Goal: Communication & Community: Answer question/provide support

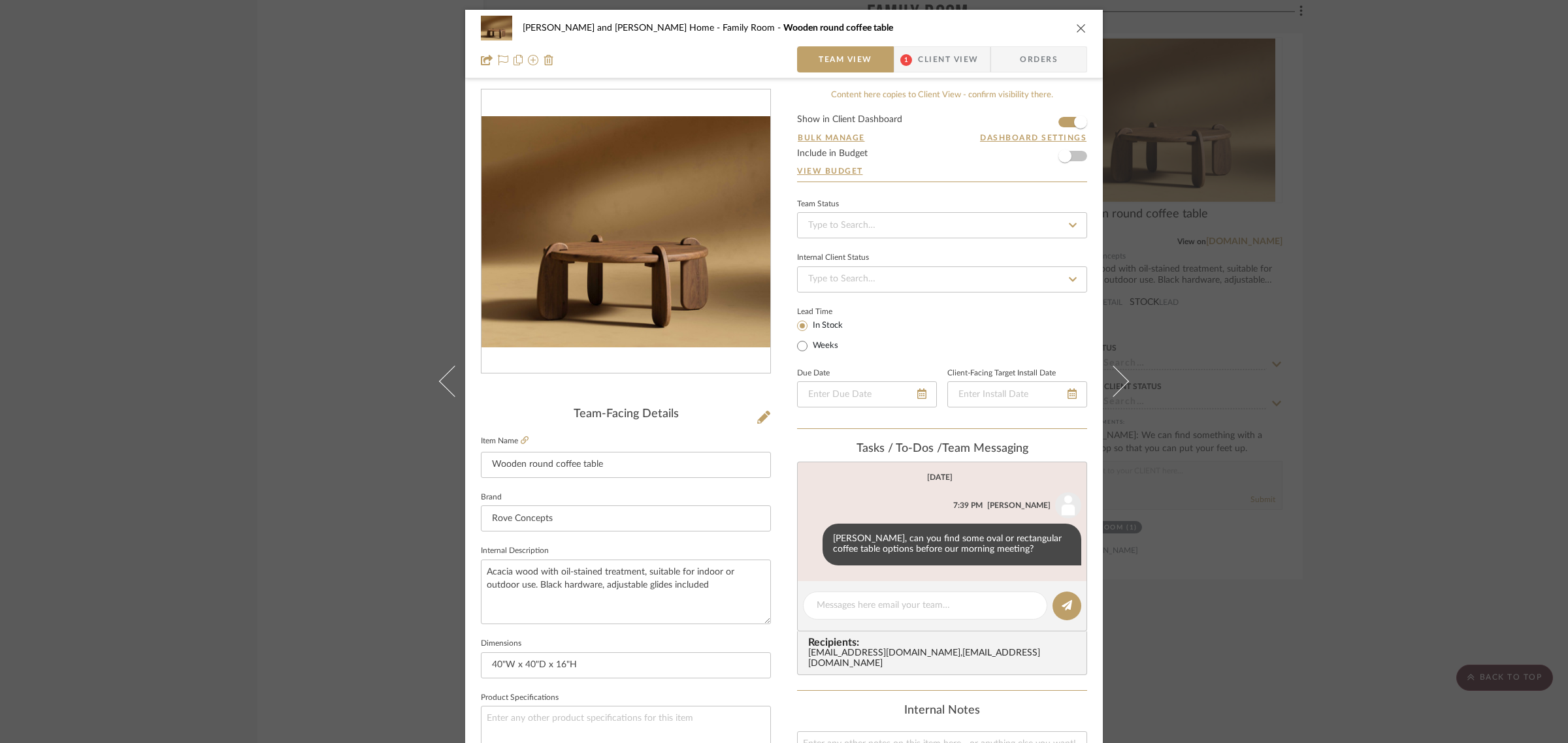
scroll to position [245, 0]
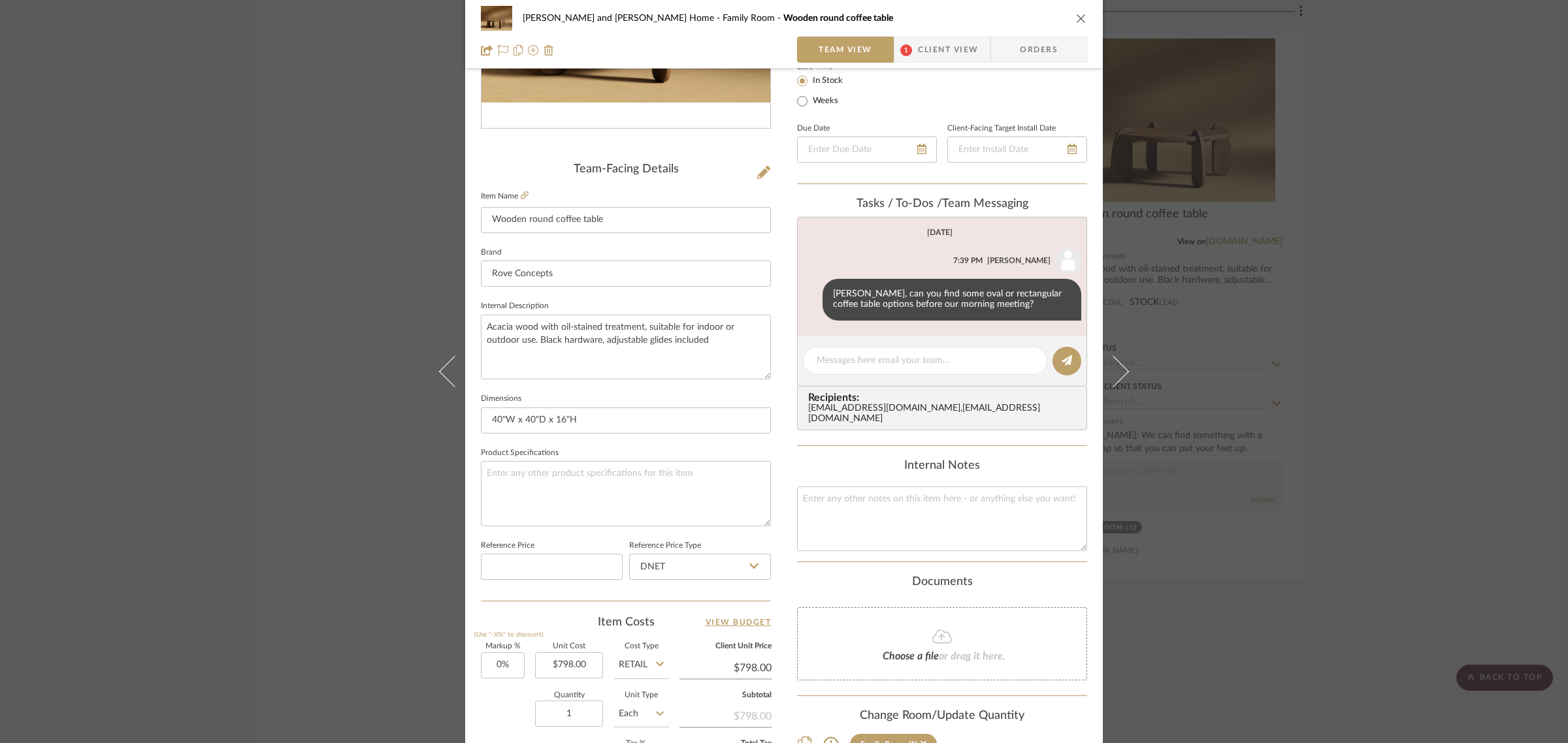
click at [1332, 365] on div "Sharika and Ashish Home Family Room Wooden round coffee table Team View 1 Clien…" at bounding box center [784, 372] width 1568 height 743
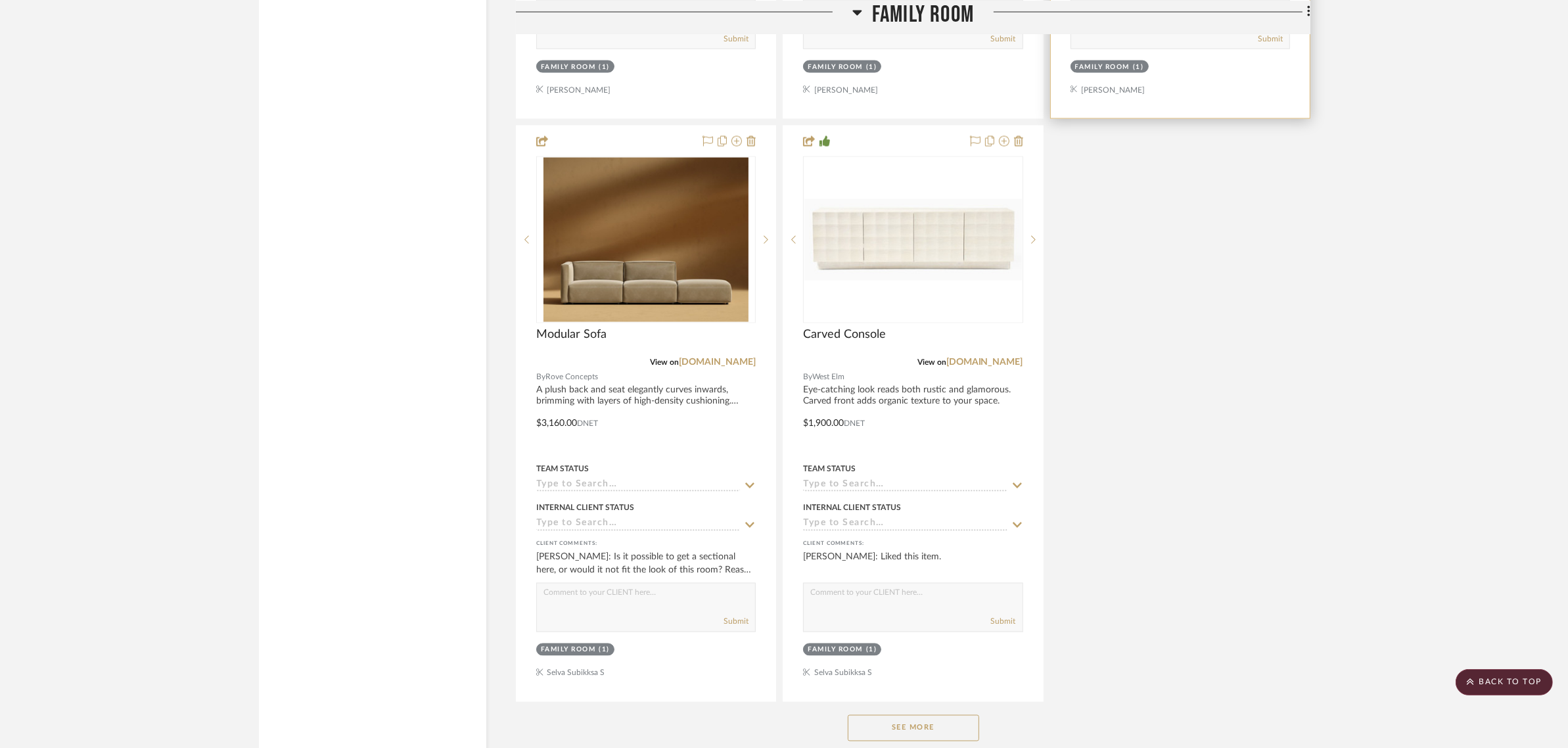
scroll to position [2713, 0]
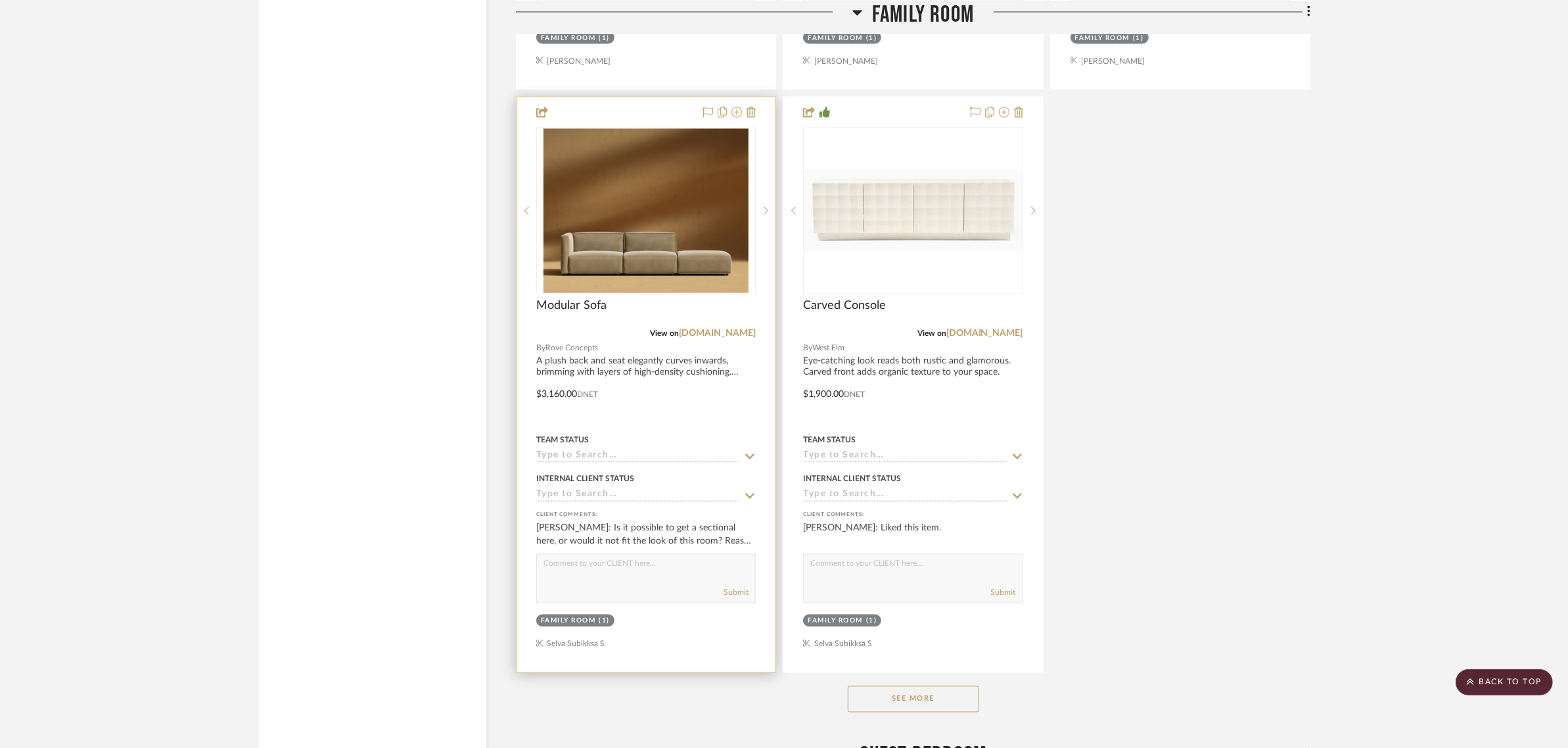
click at [539, 555] on textarea at bounding box center [646, 568] width 218 height 25
type textarea "This is a sectional. Do you mean an L shaped sectional?"
click at [740, 587] on button "Submit" at bounding box center [736, 592] width 25 height 11
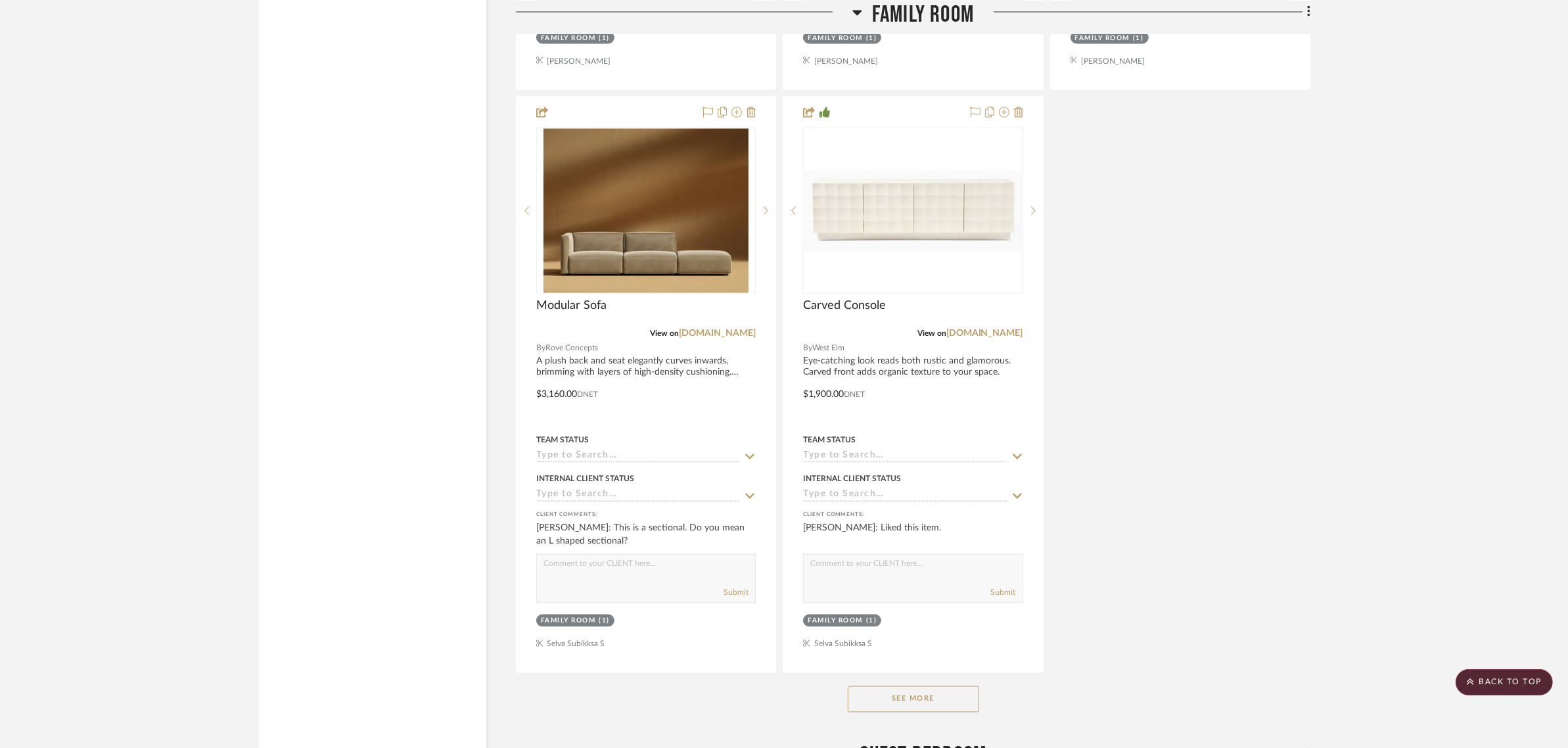
click at [914, 686] on button "See More" at bounding box center [913, 699] width 132 height 27
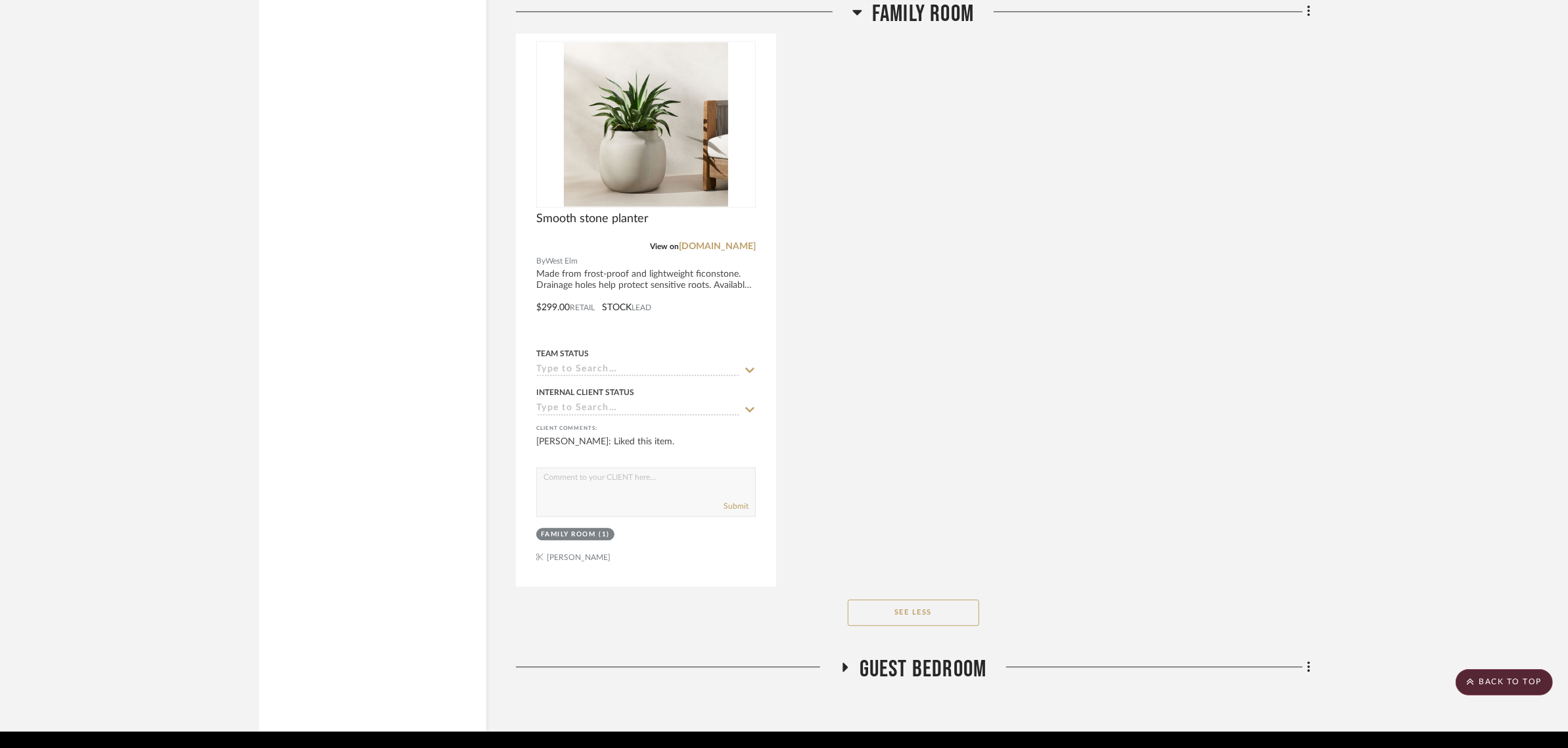
scroll to position [3976, 0]
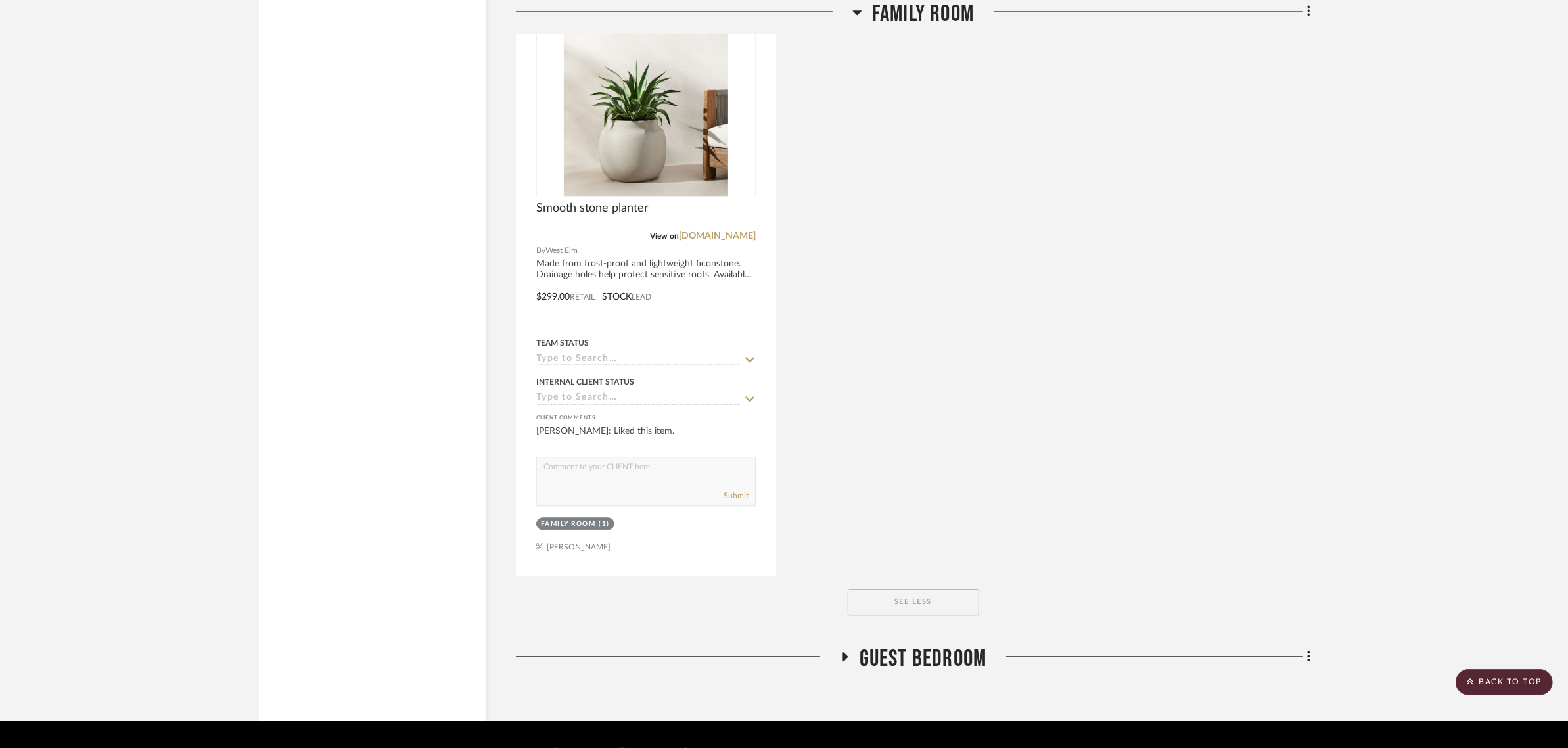
click at [838, 652] on icon at bounding box center [845, 656] width 16 height 10
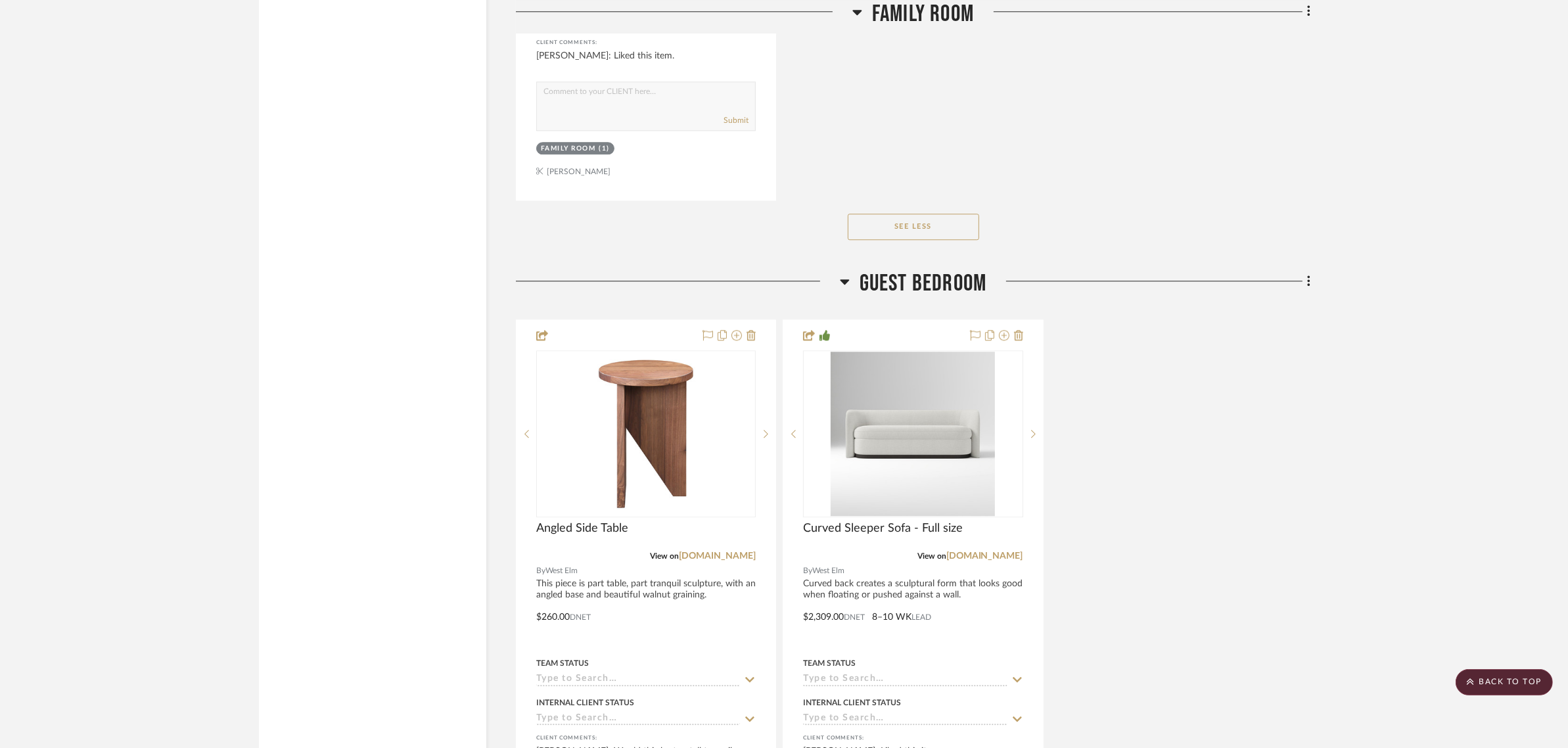
scroll to position [4552, 0]
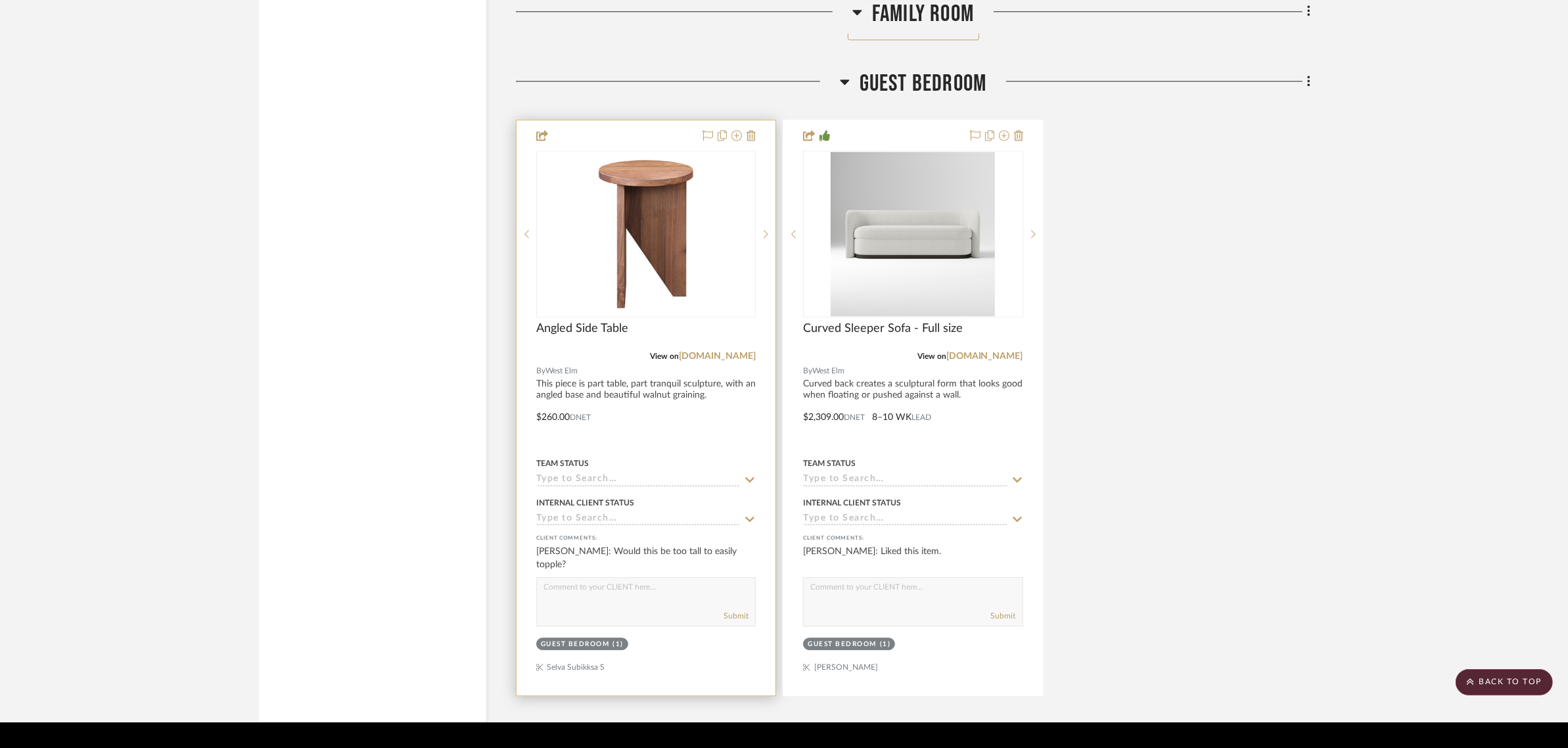
click at [586, 578] on textarea at bounding box center [646, 591] width 218 height 25
click at [667, 179] on img "0" at bounding box center [646, 234] width 164 height 164
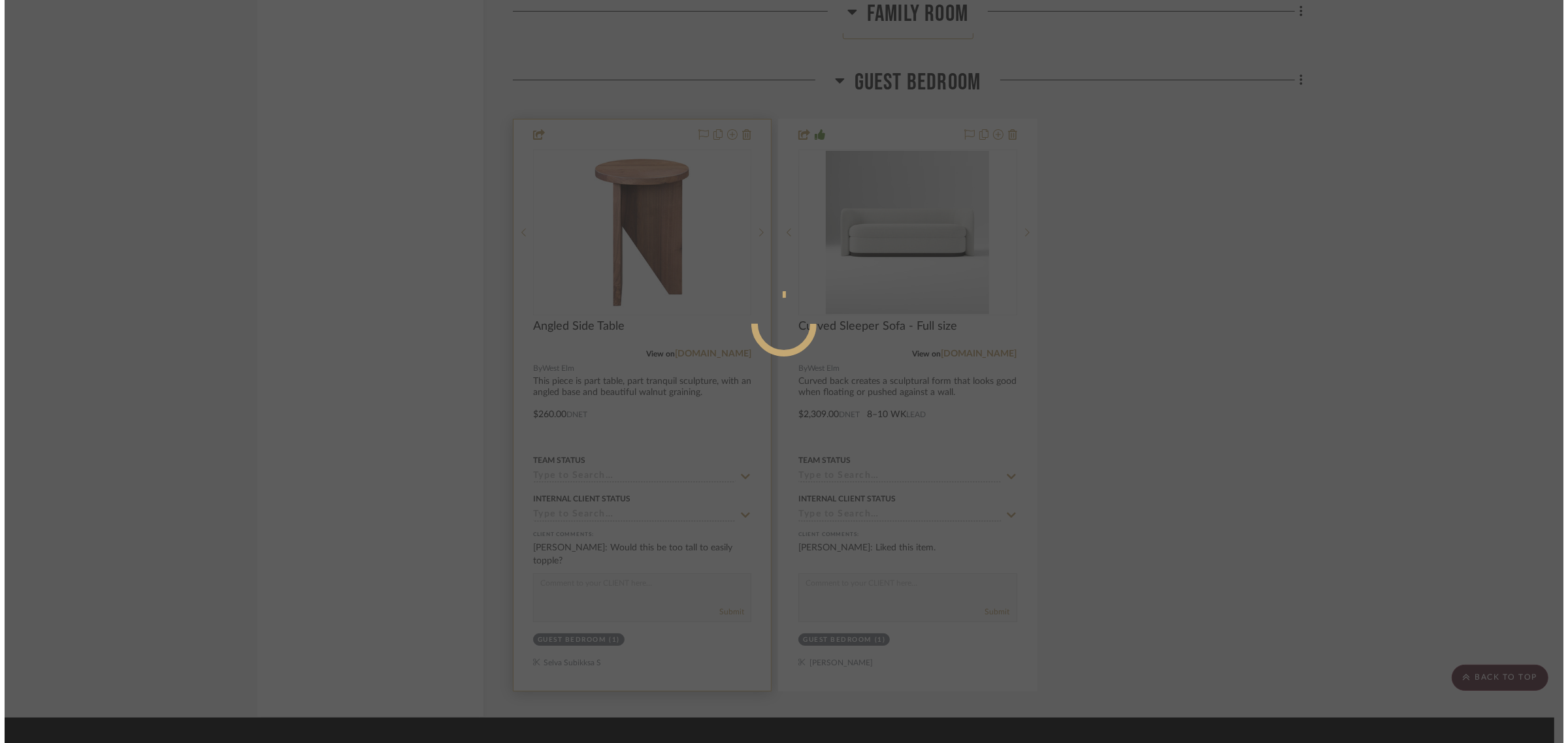
scroll to position [0, 0]
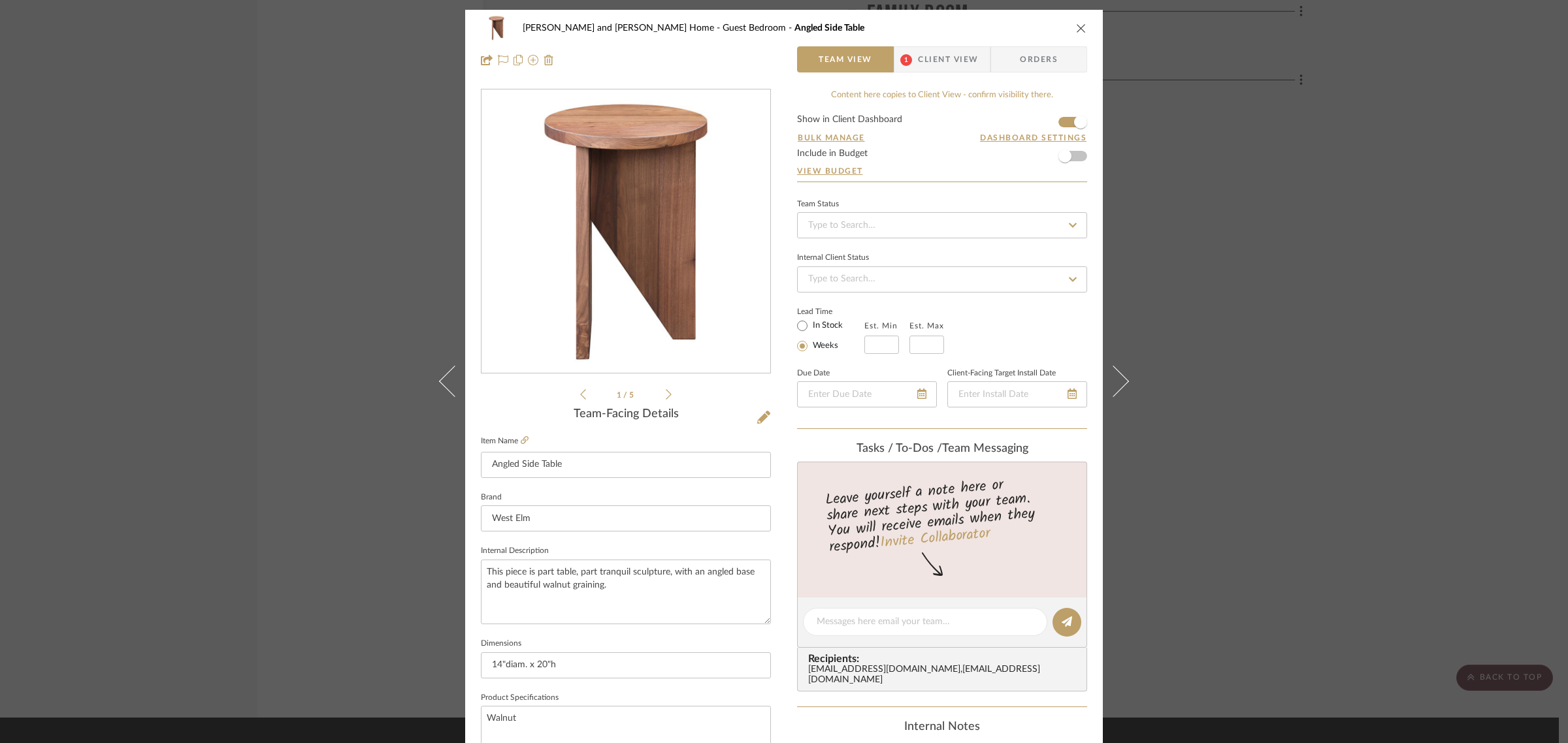
click at [1076, 25] on icon "close" at bounding box center [1081, 28] width 11 height 11
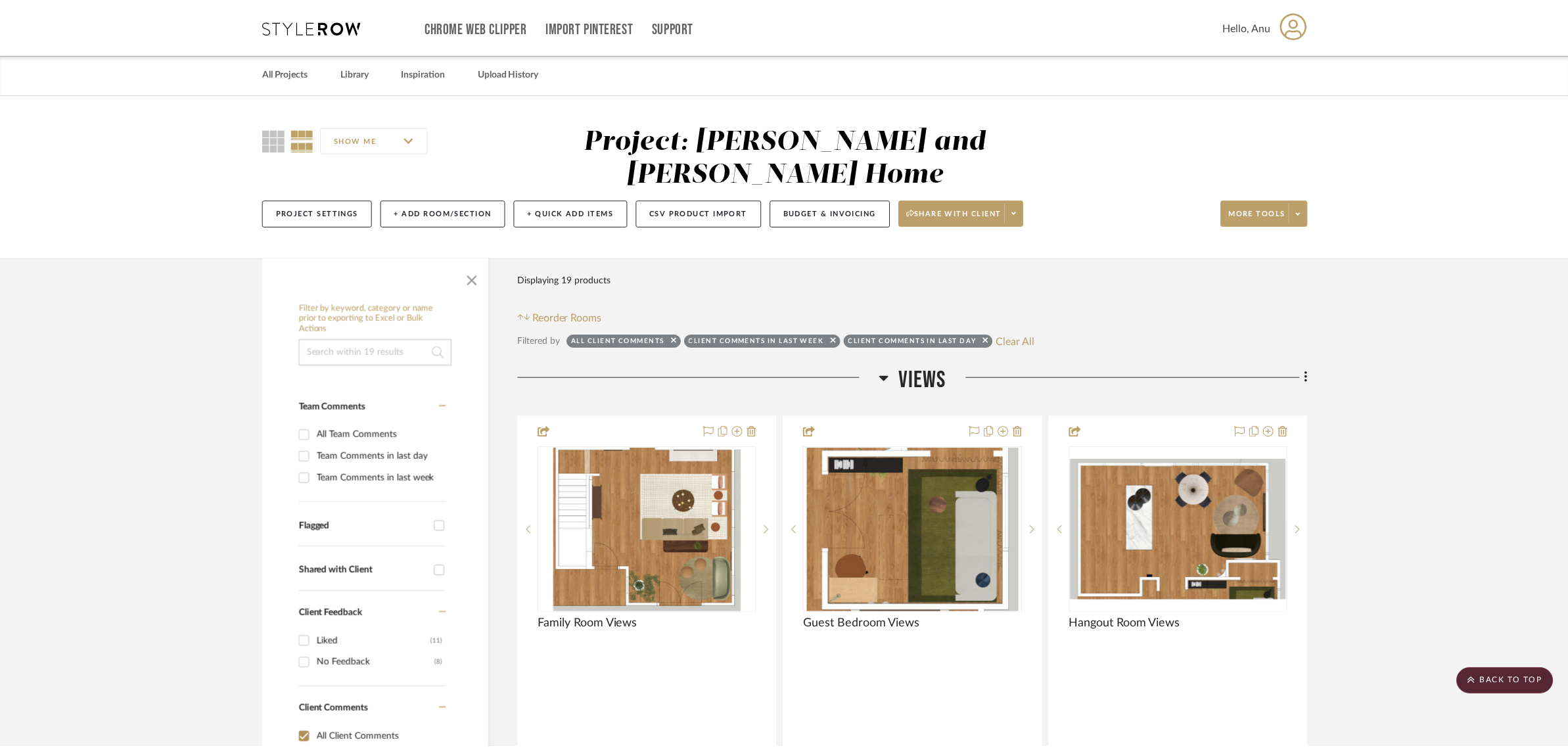
scroll to position [4552, 0]
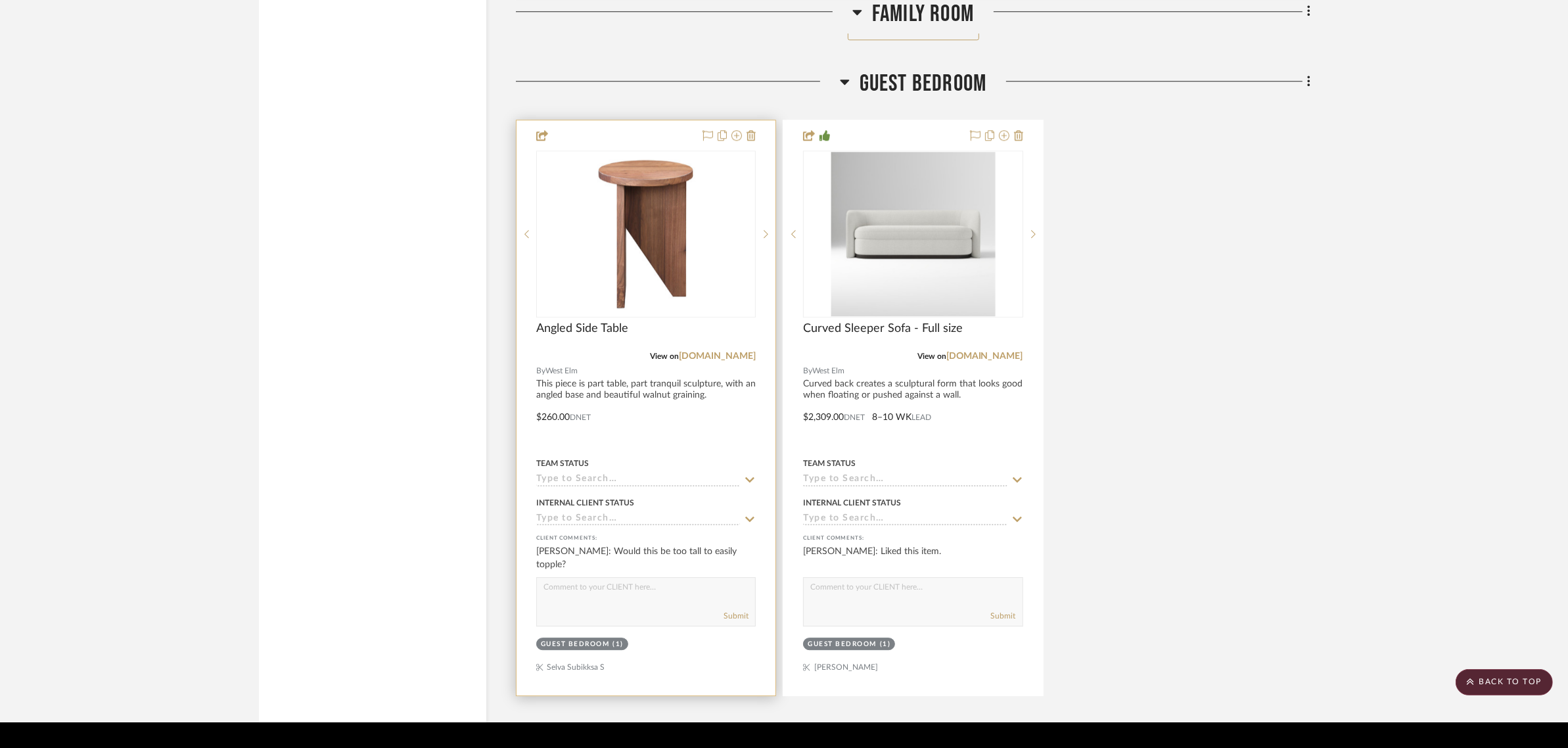
click at [549, 578] on textarea at bounding box center [646, 591] width 218 height 25
type textarea "It is not a tall side table. It is pretty regular height. 14" diameter, and 20"…"
click at [742, 610] on button "Submit" at bounding box center [736, 615] width 25 height 11
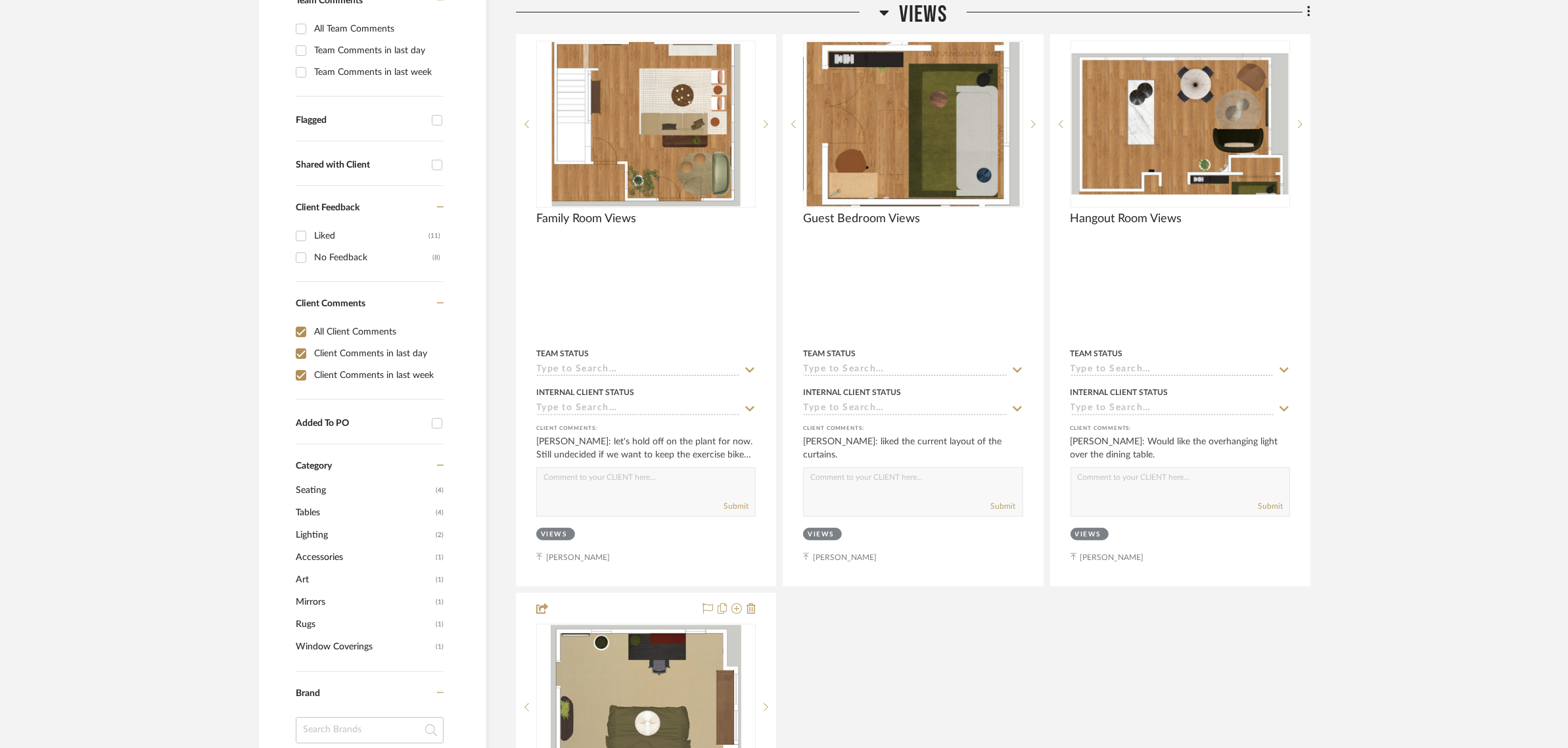
scroll to position [411, 0]
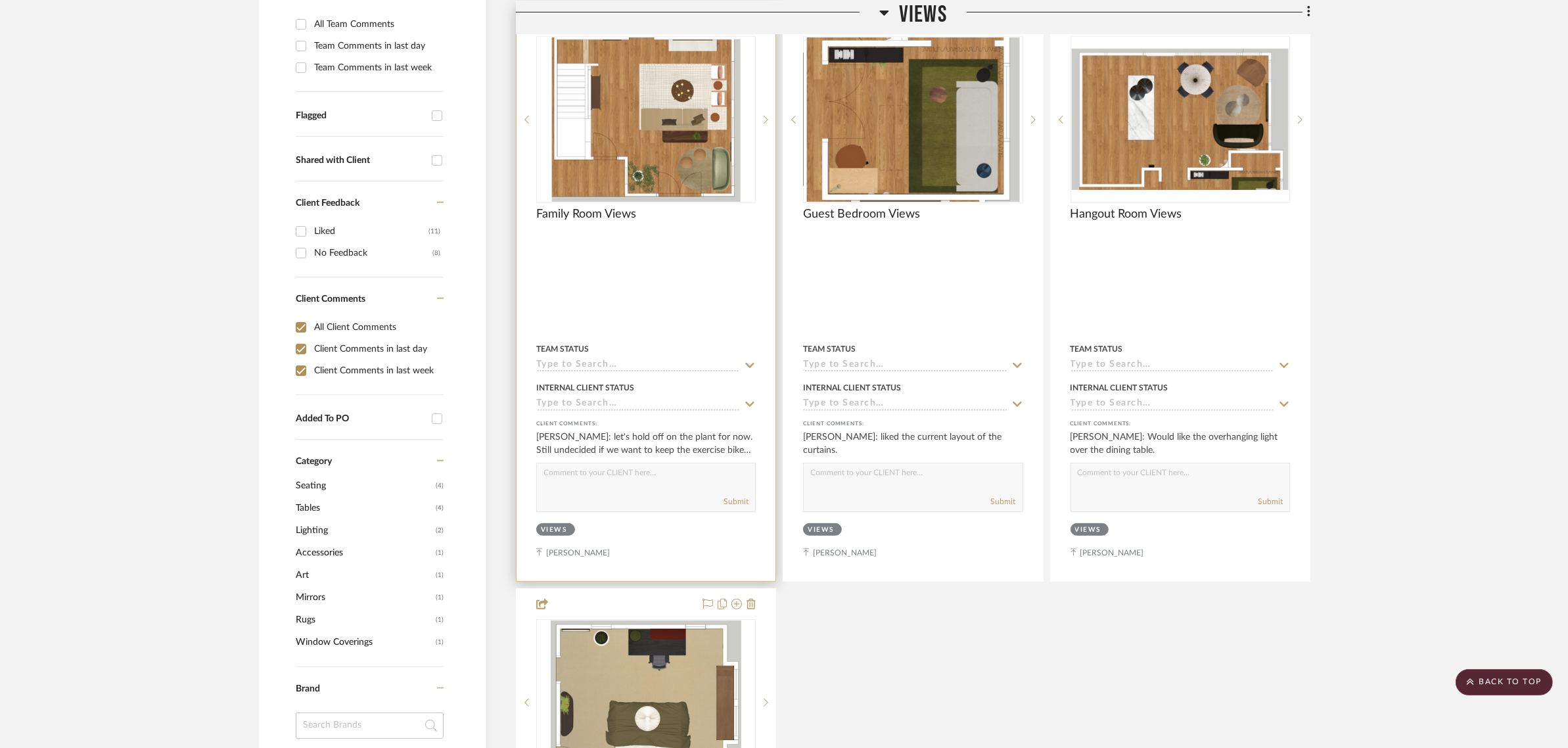
click at [557, 463] on textarea at bounding box center [646, 476] width 218 height 25
type textarea "Ok, sounds good"
click at [737, 496] on button "Submit" at bounding box center [736, 501] width 25 height 11
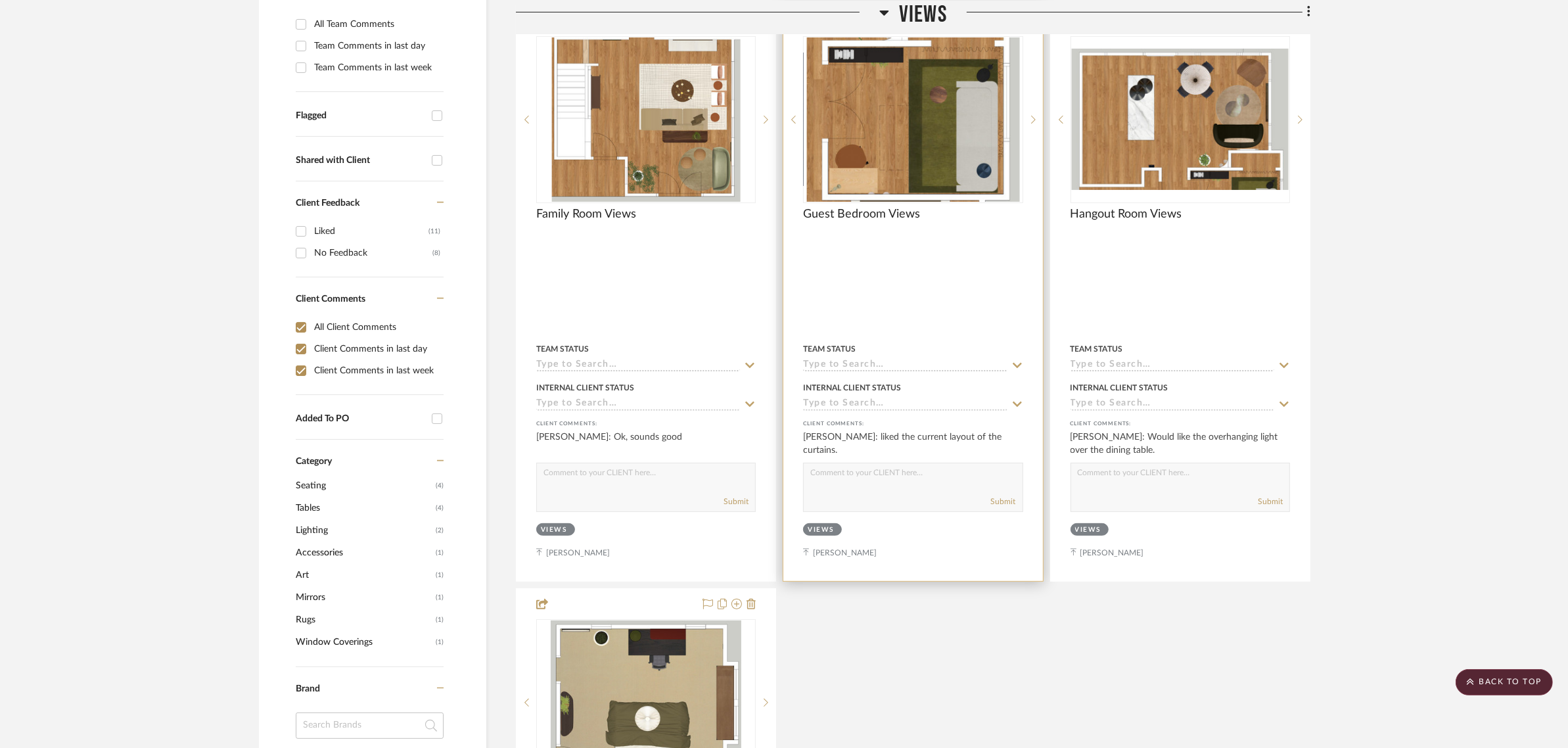
scroll to position [329, 0]
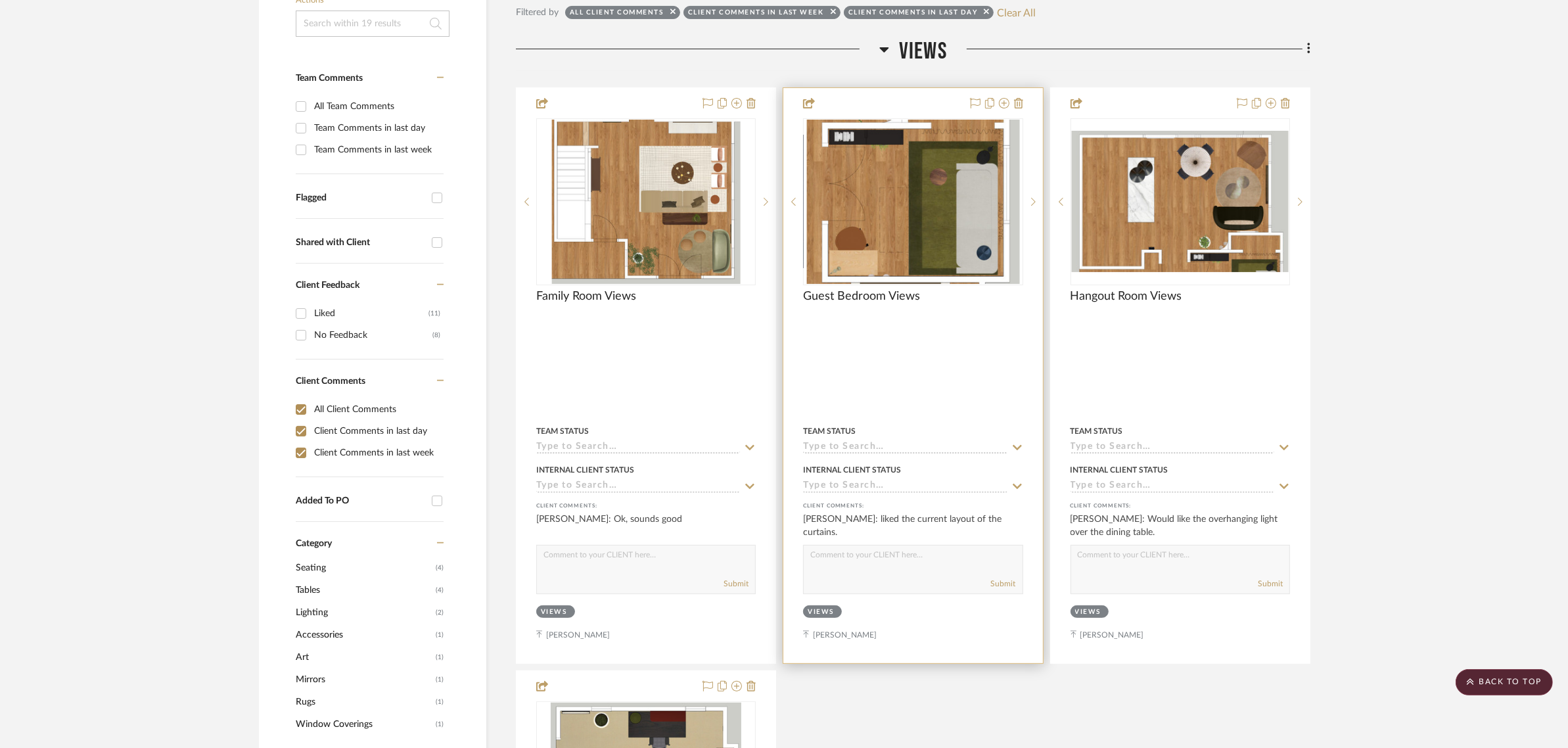
click at [827, 546] on textarea at bounding box center [913, 558] width 218 height 25
click at [970, 546] on textarea "Don't understand. Do you mean you like the curtains only at the window like you…" at bounding box center [913, 558] width 218 height 25
type textarea "Don't understand. Do you mean you like the curtains only at the window like you…"
click at [1008, 578] on button "Submit" at bounding box center [1003, 584] width 25 height 11
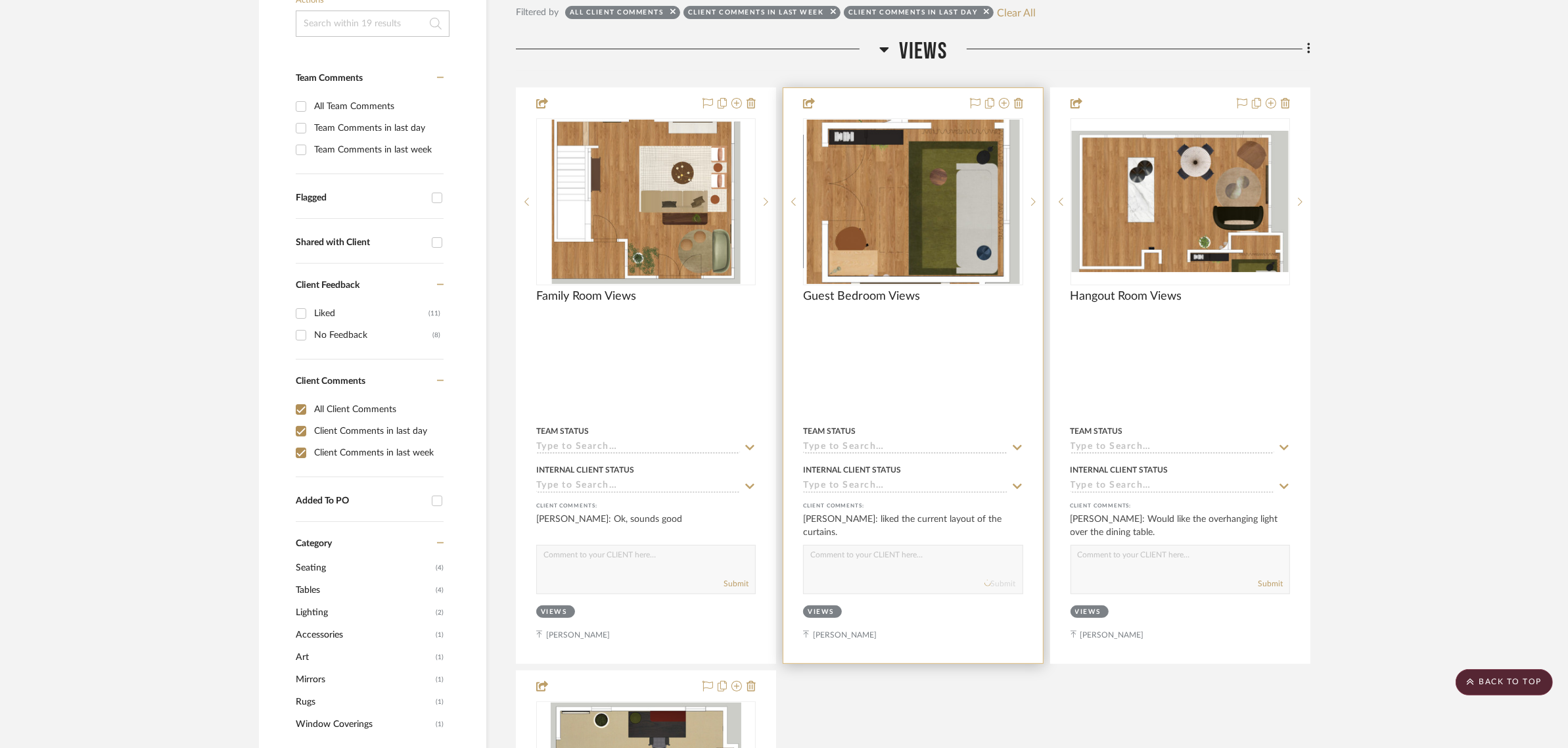
scroll to position [0, 0]
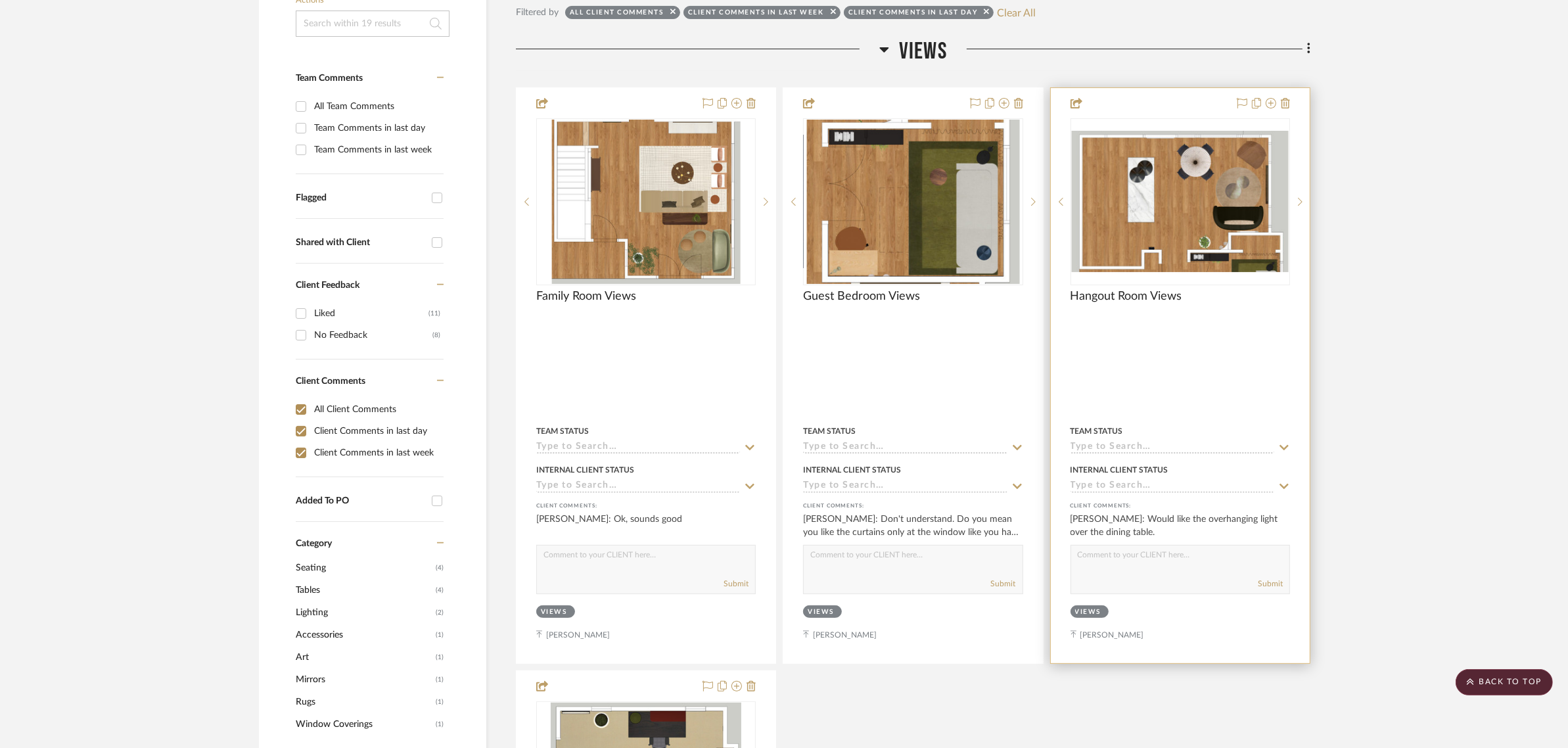
click at [1113, 546] on textarea at bounding box center [1180, 558] width 218 height 25
click at [1173, 163] on img "0" at bounding box center [1180, 202] width 217 height 141
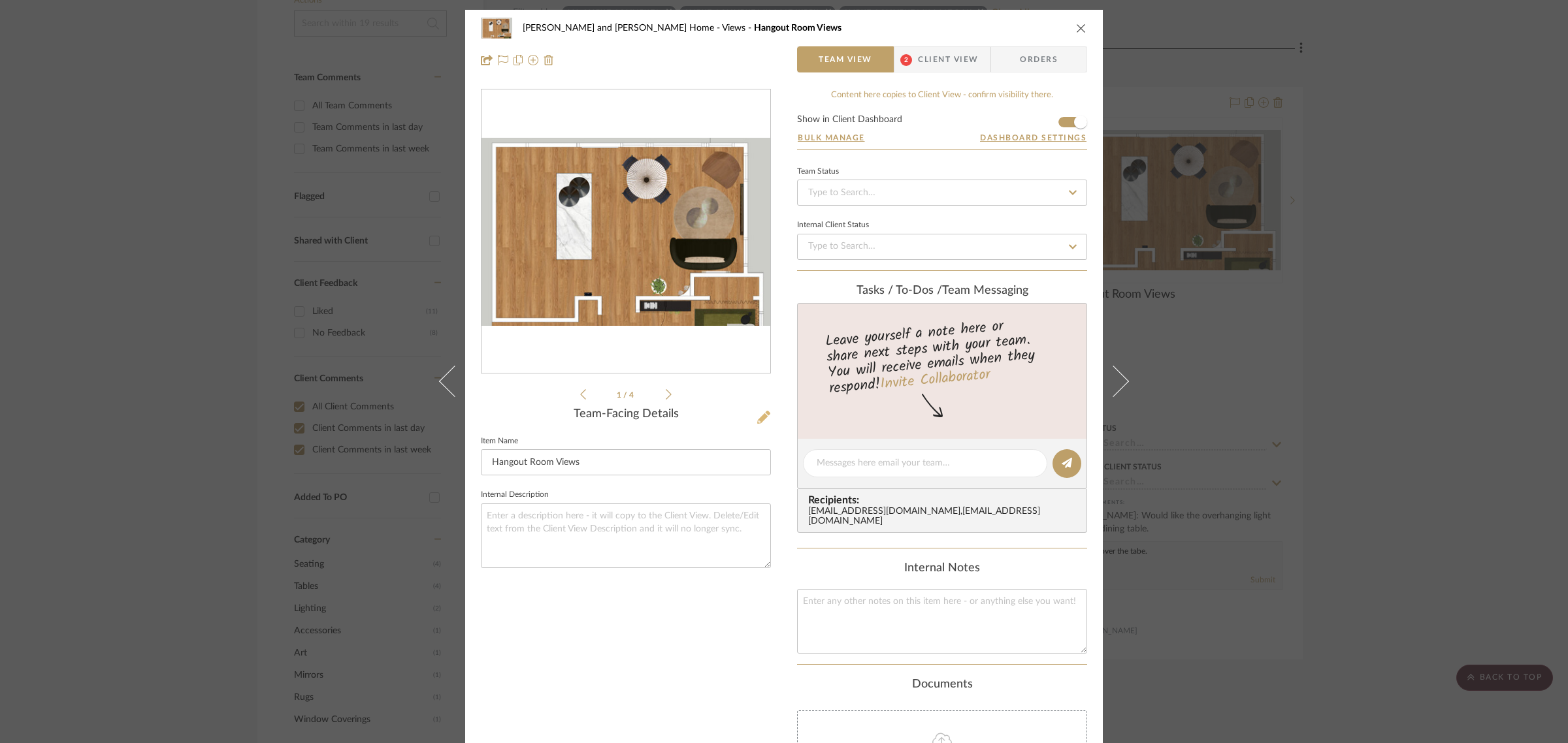
click at [762, 415] on icon at bounding box center [763, 417] width 13 height 13
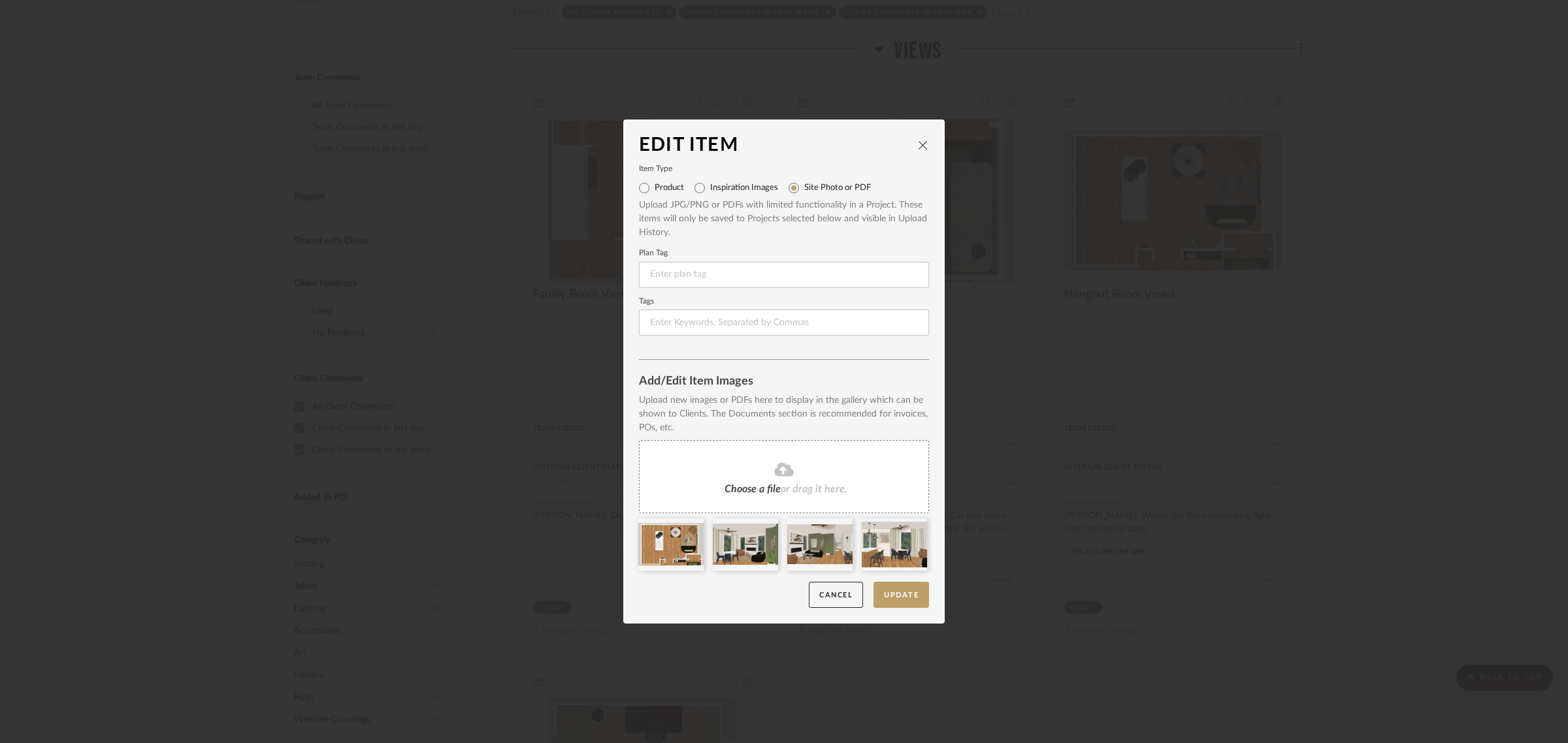
click at [925, 145] on dialog-content "Edit Item Item Type Product Inspiration Images Site Photo or PDF Upload JPG/PNG…" at bounding box center [784, 372] width 322 height 505
click at [919, 145] on icon "close" at bounding box center [923, 145] width 11 height 11
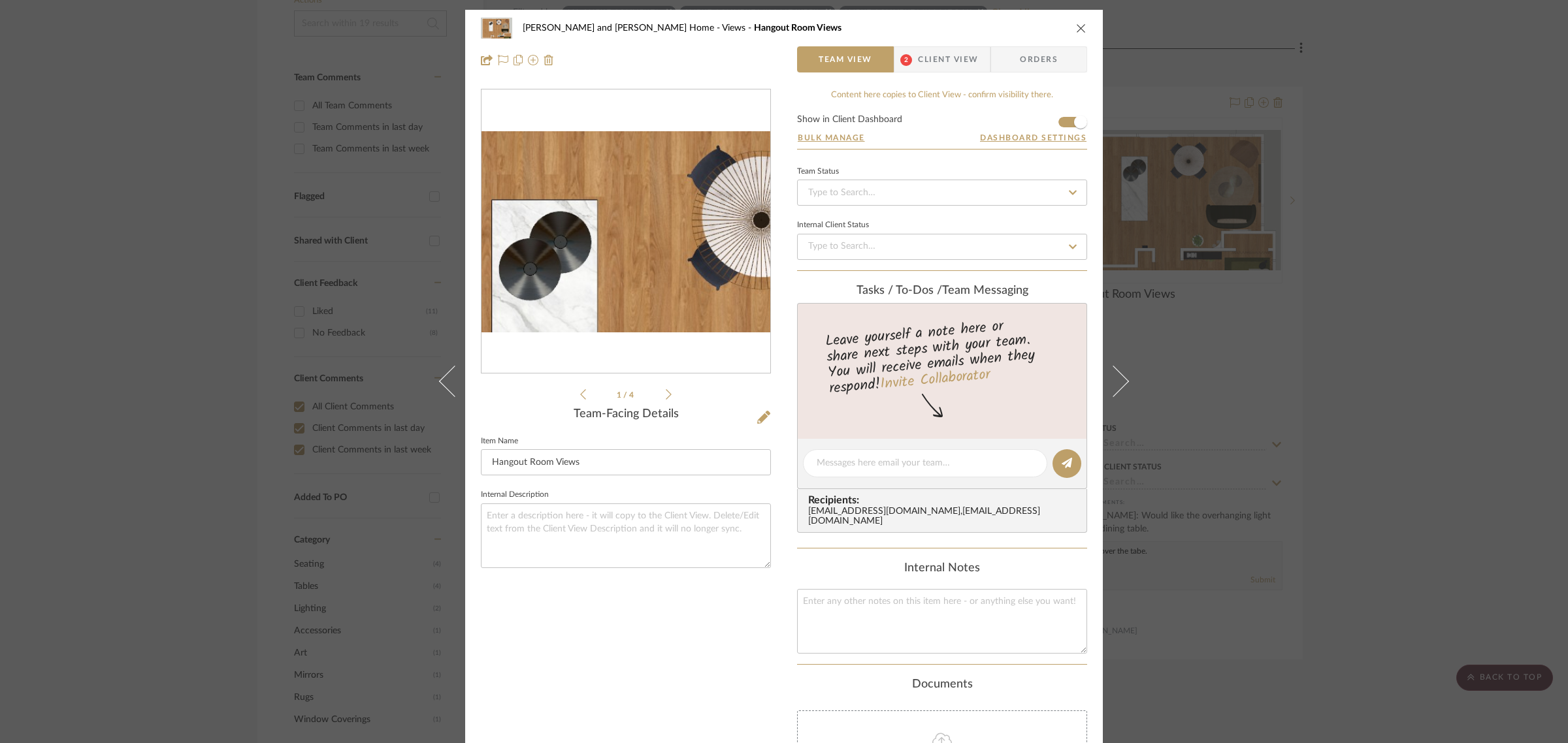
click at [596, 184] on img "0" at bounding box center [625, 232] width 289 height 188
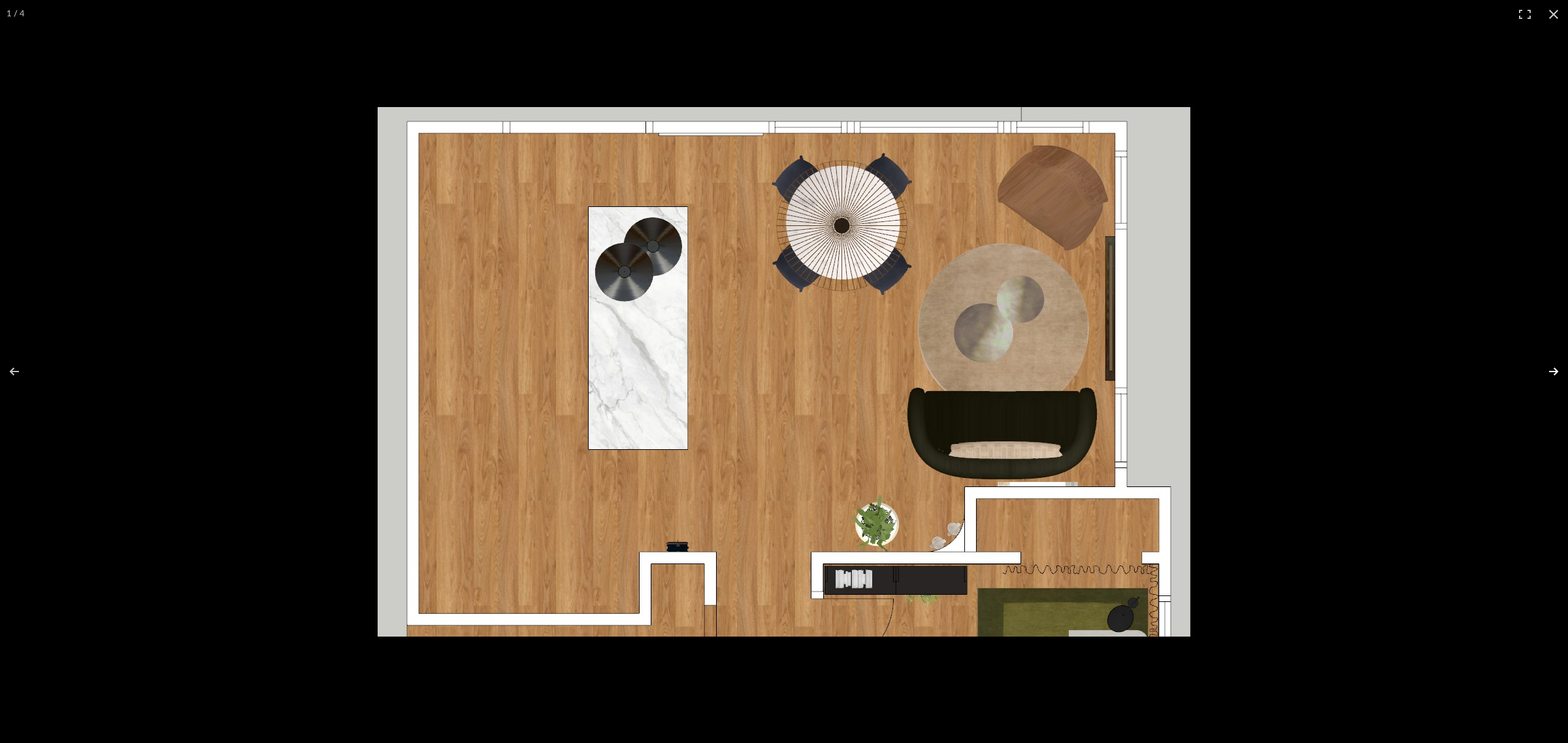
click at [1556, 368] on button at bounding box center [1545, 372] width 46 height 65
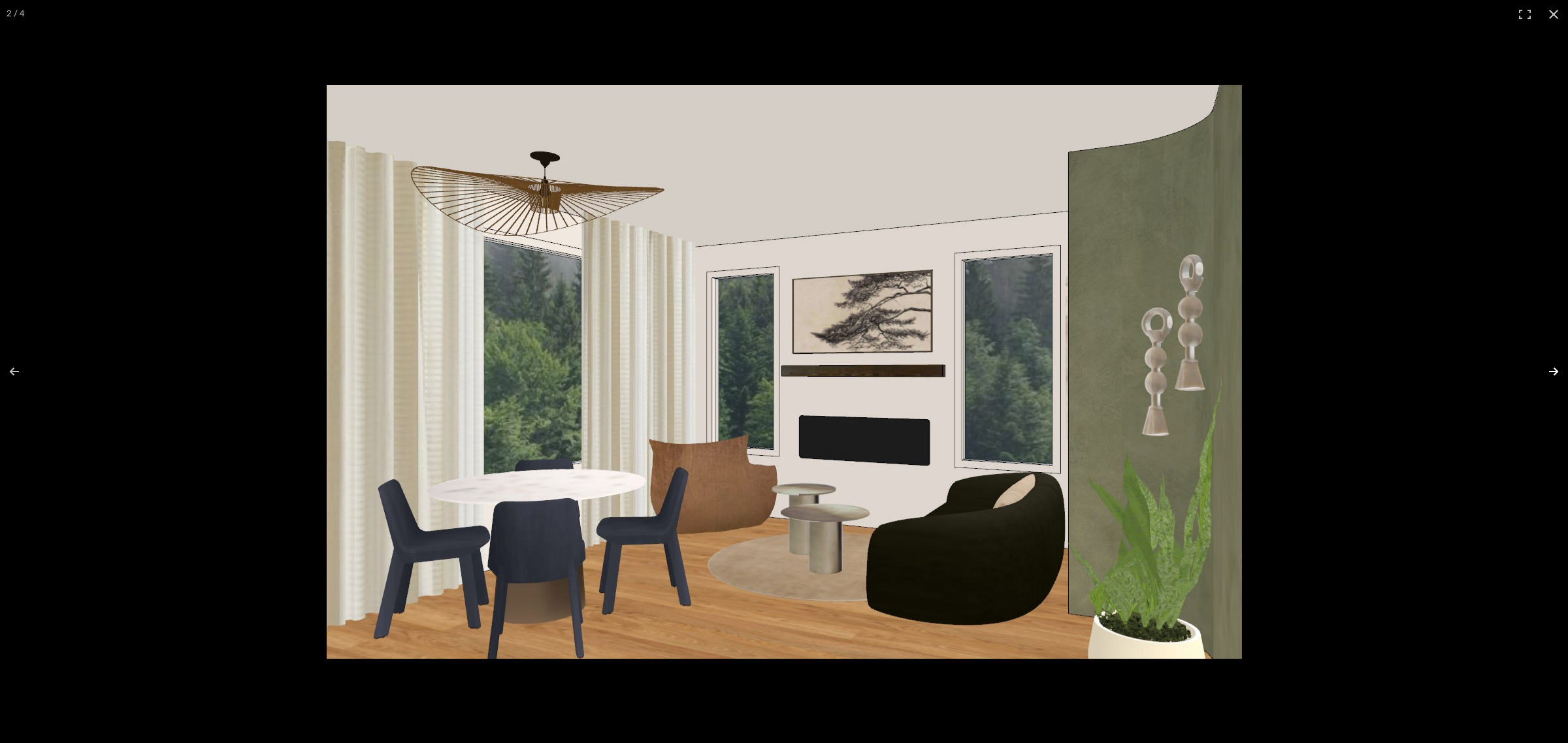
click at [1556, 368] on button at bounding box center [1545, 372] width 46 height 65
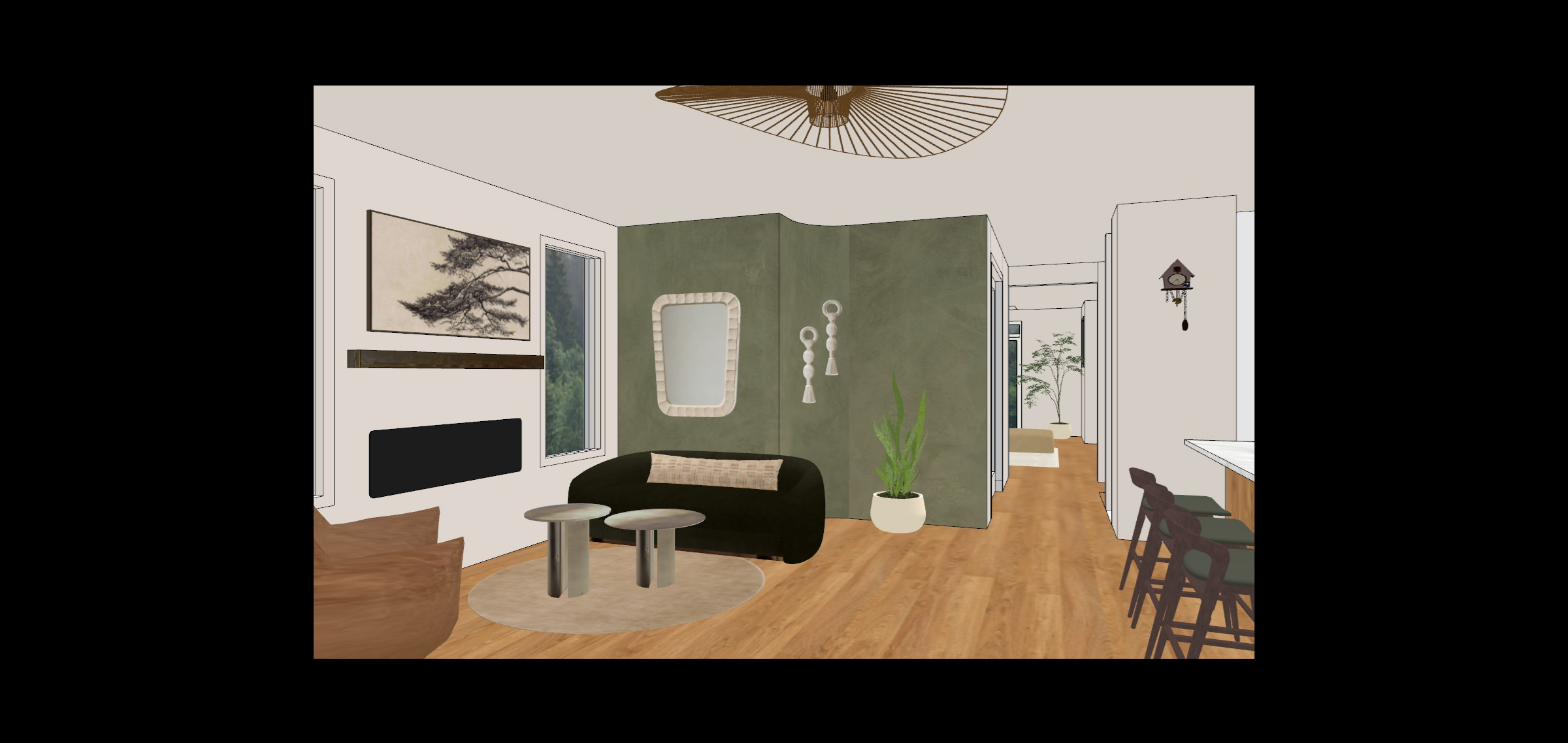
click at [1556, 368] on button at bounding box center [1545, 372] width 46 height 65
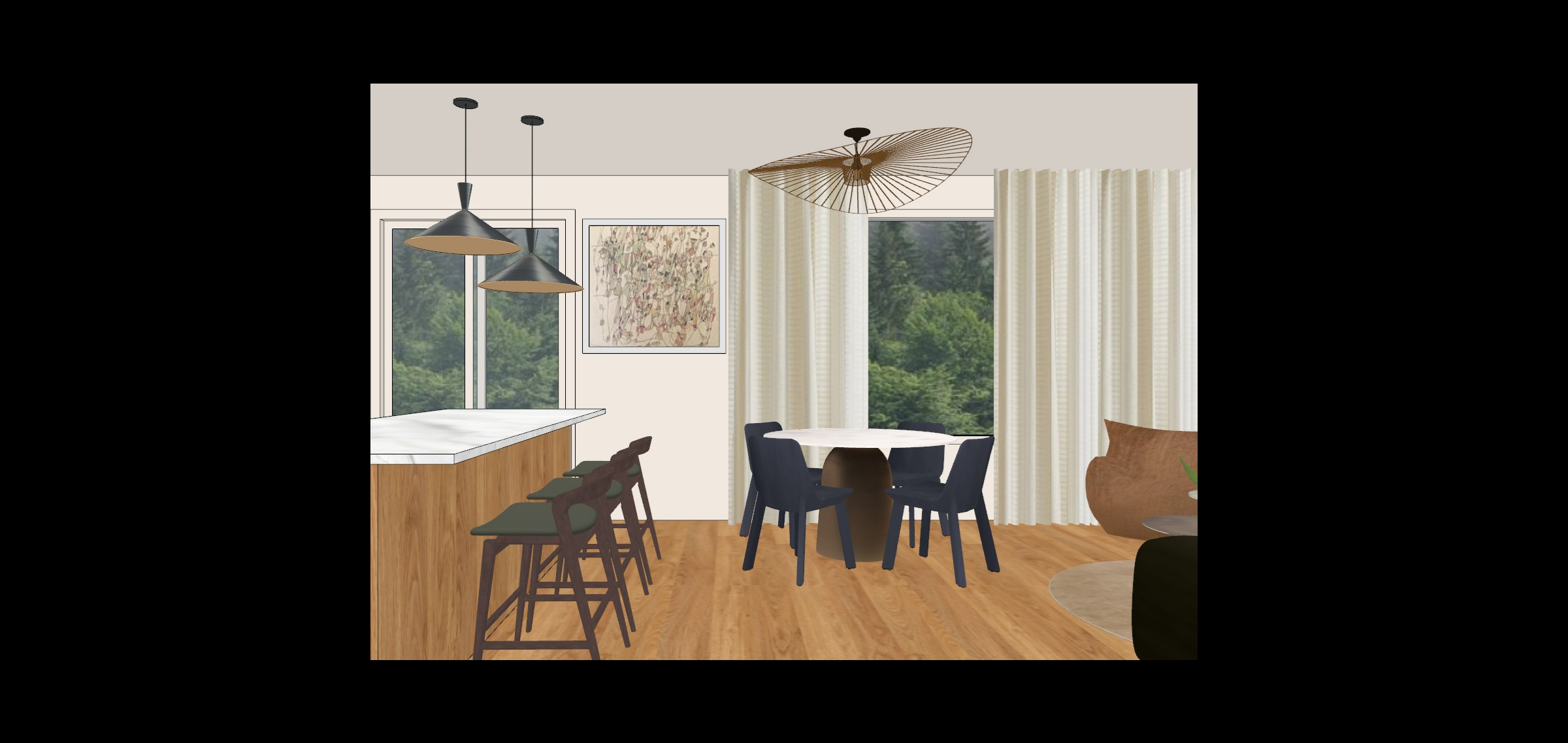
click at [1556, 368] on button at bounding box center [1545, 372] width 46 height 65
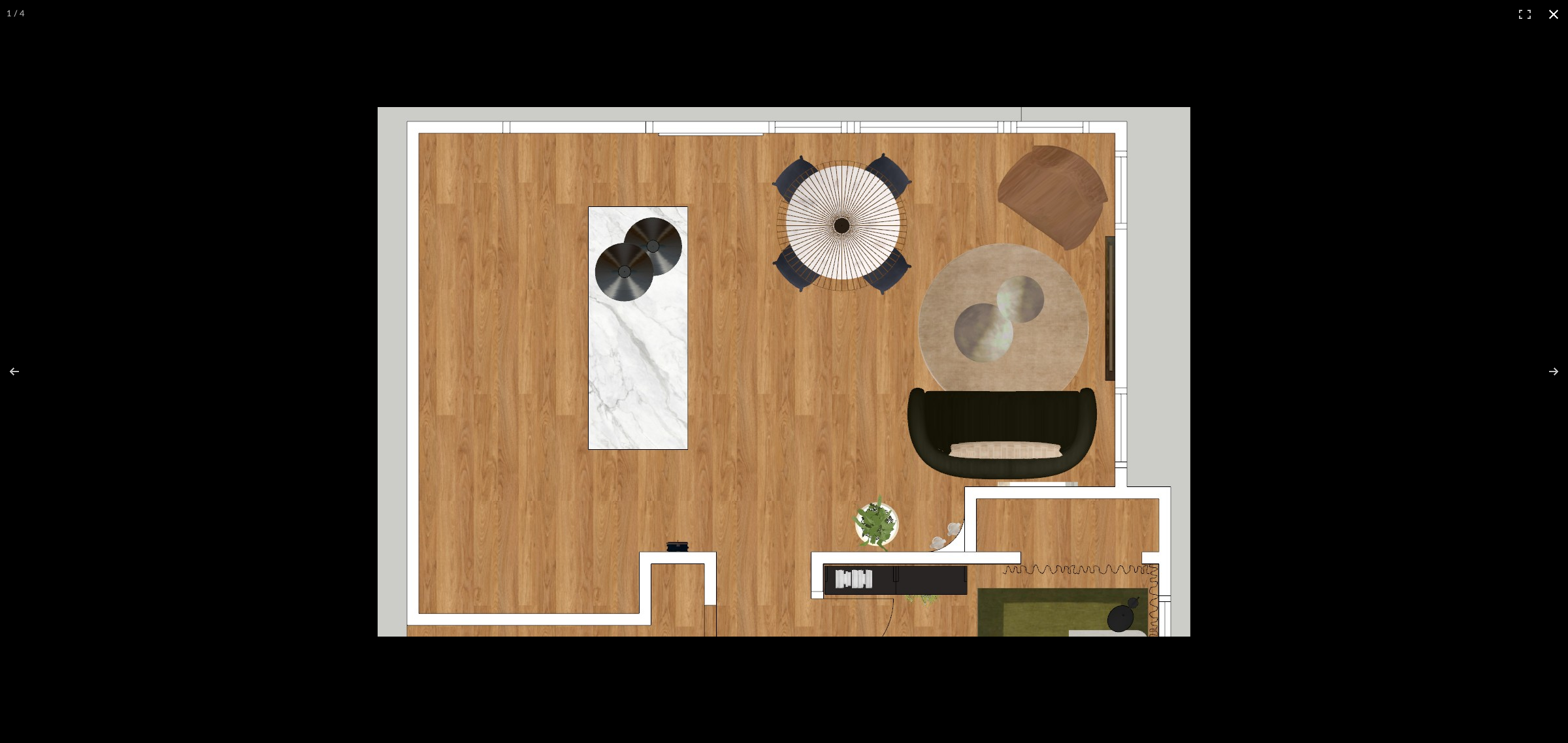
click at [1557, 18] on button at bounding box center [1553, 14] width 29 height 29
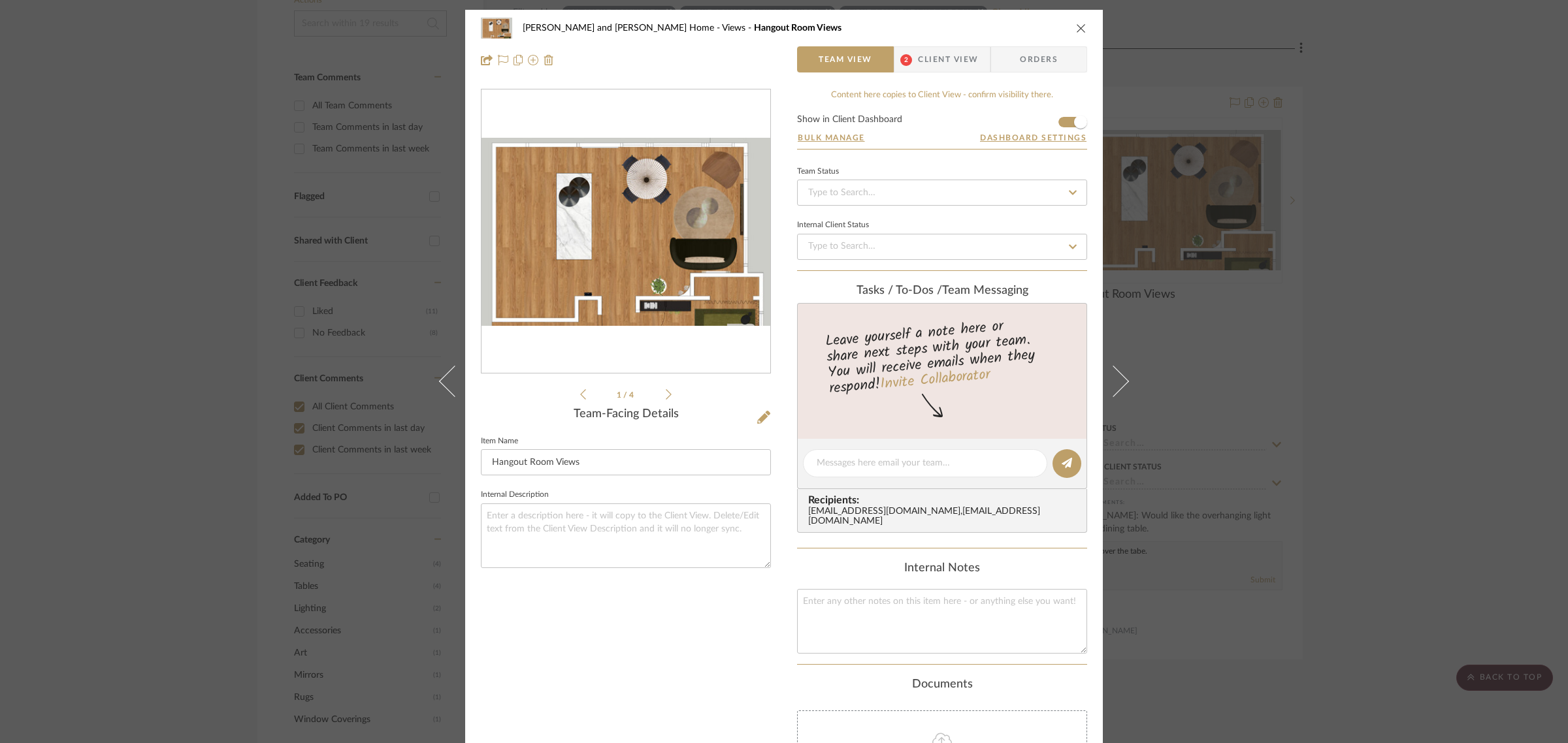
click at [1415, 274] on div "Sharika and Ashish Home Views Hangout Room Views Team View 2 Client View Orders…" at bounding box center [784, 372] width 1568 height 743
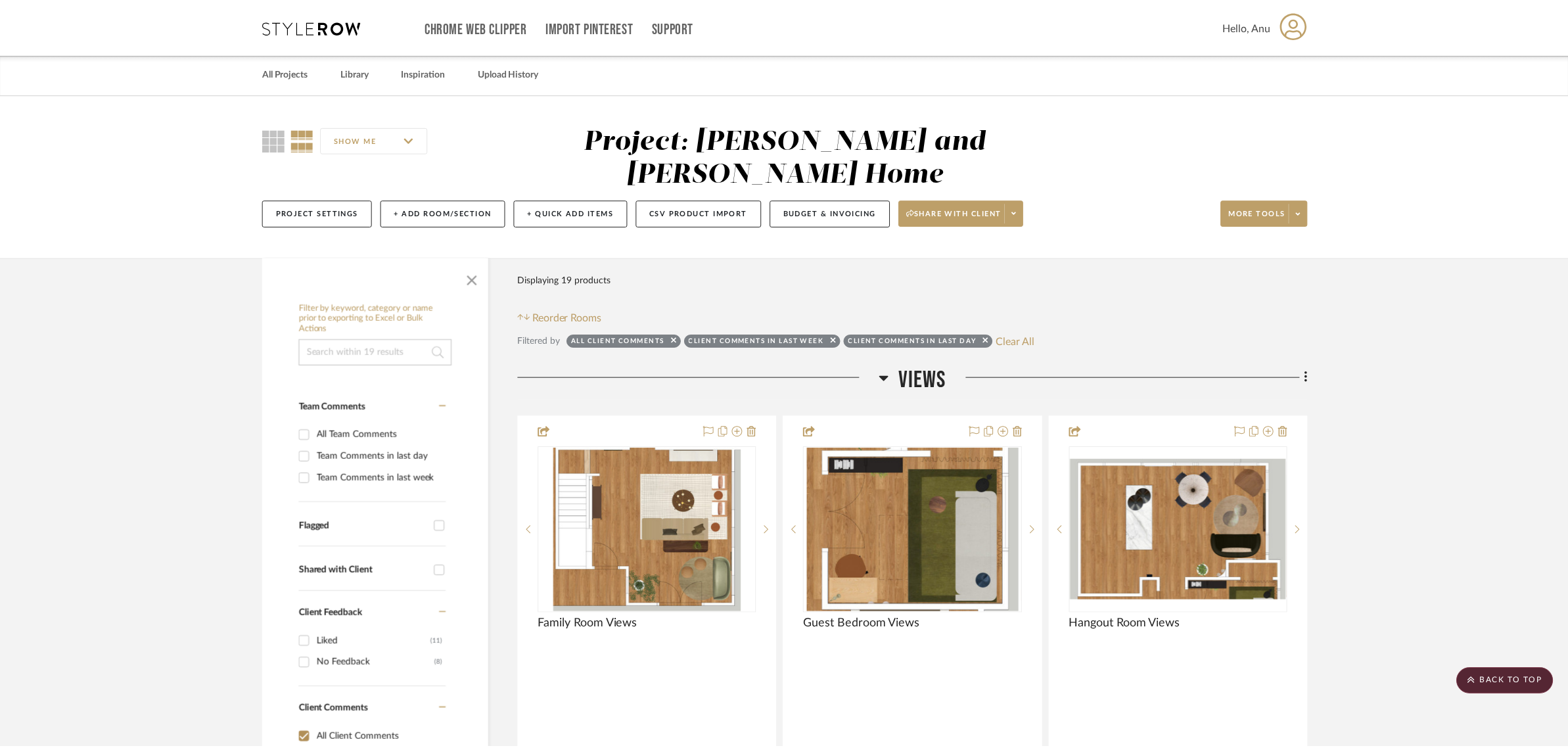
scroll to position [329, 0]
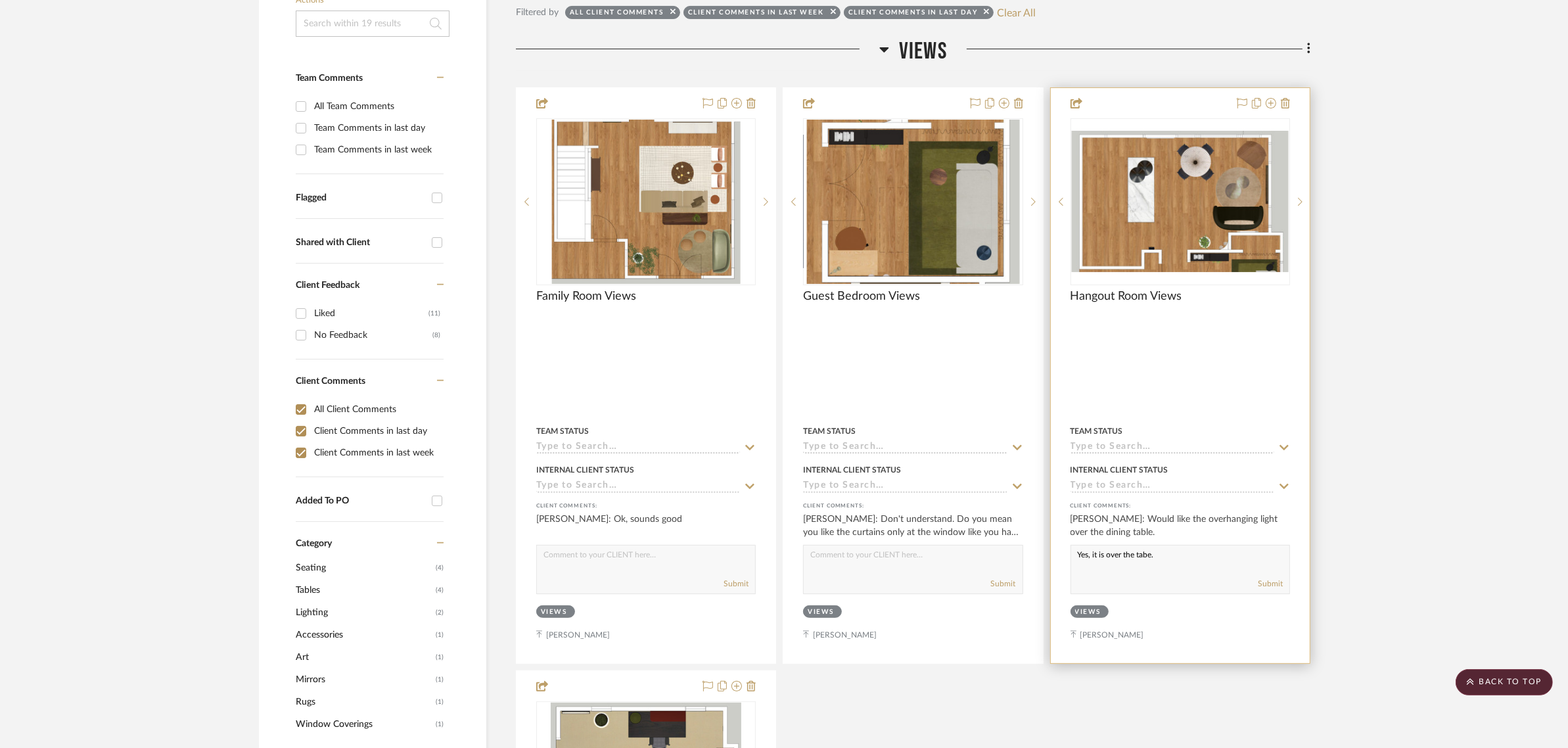
click at [1161, 546] on textarea "Yes, it is over the tabe." at bounding box center [1180, 558] width 218 height 25
type textarea "Yes, it is over the dining table."
click at [1269, 578] on button "Submit" at bounding box center [1270, 584] width 25 height 11
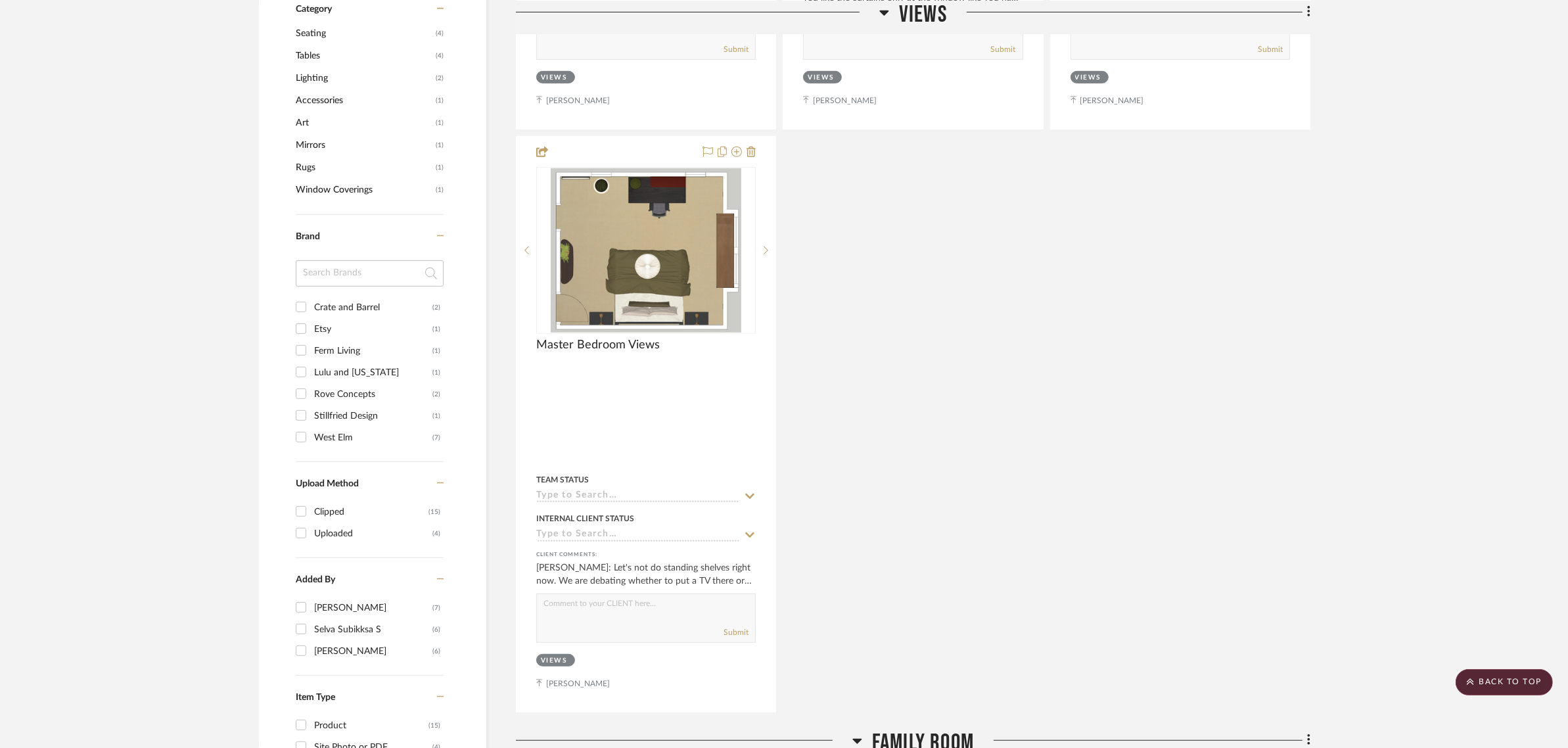
scroll to position [904, 0]
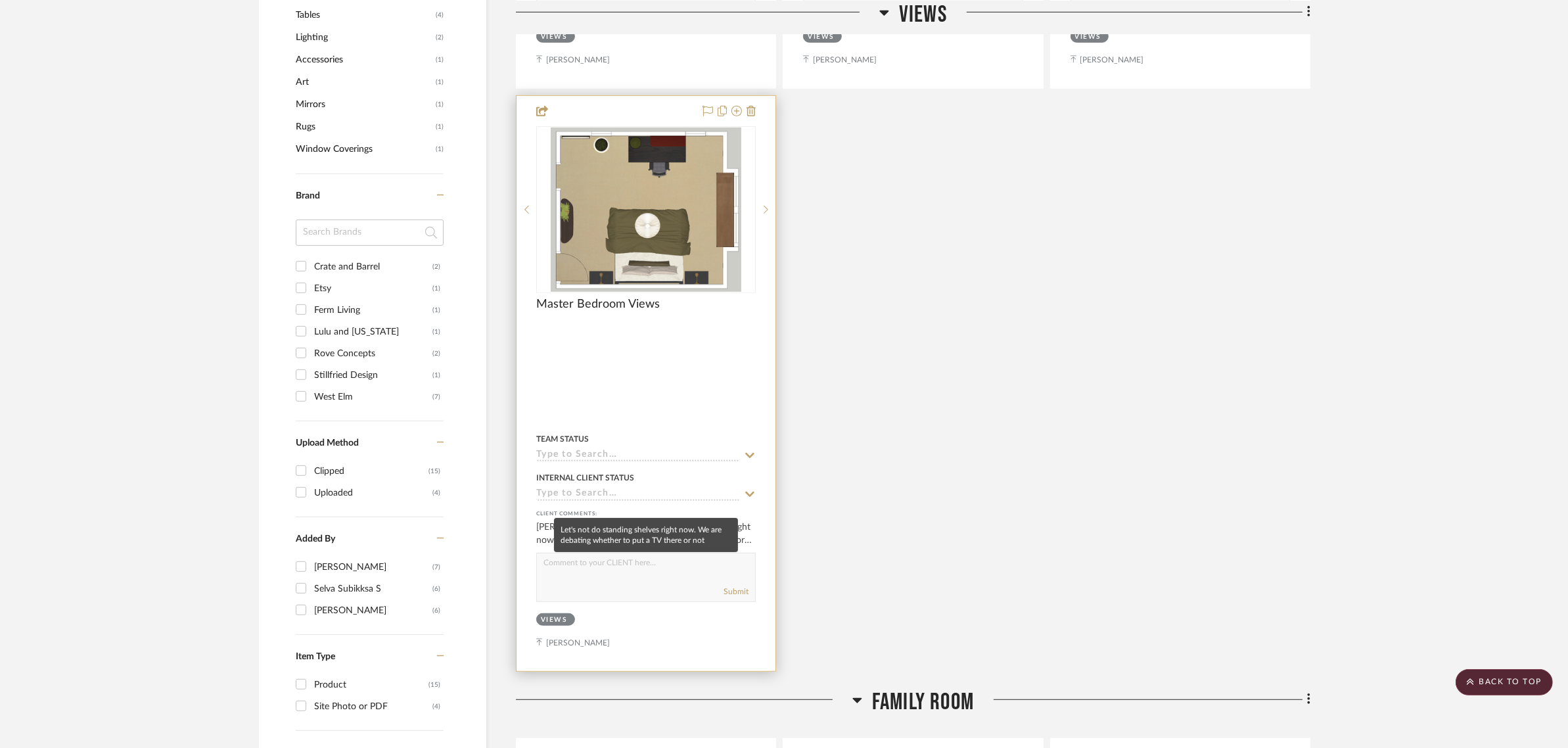
click at [614, 521] on div "Ashish Premaraj: Let's not do standing shelves right now. We are debating wheth…" at bounding box center [646, 534] width 219 height 27
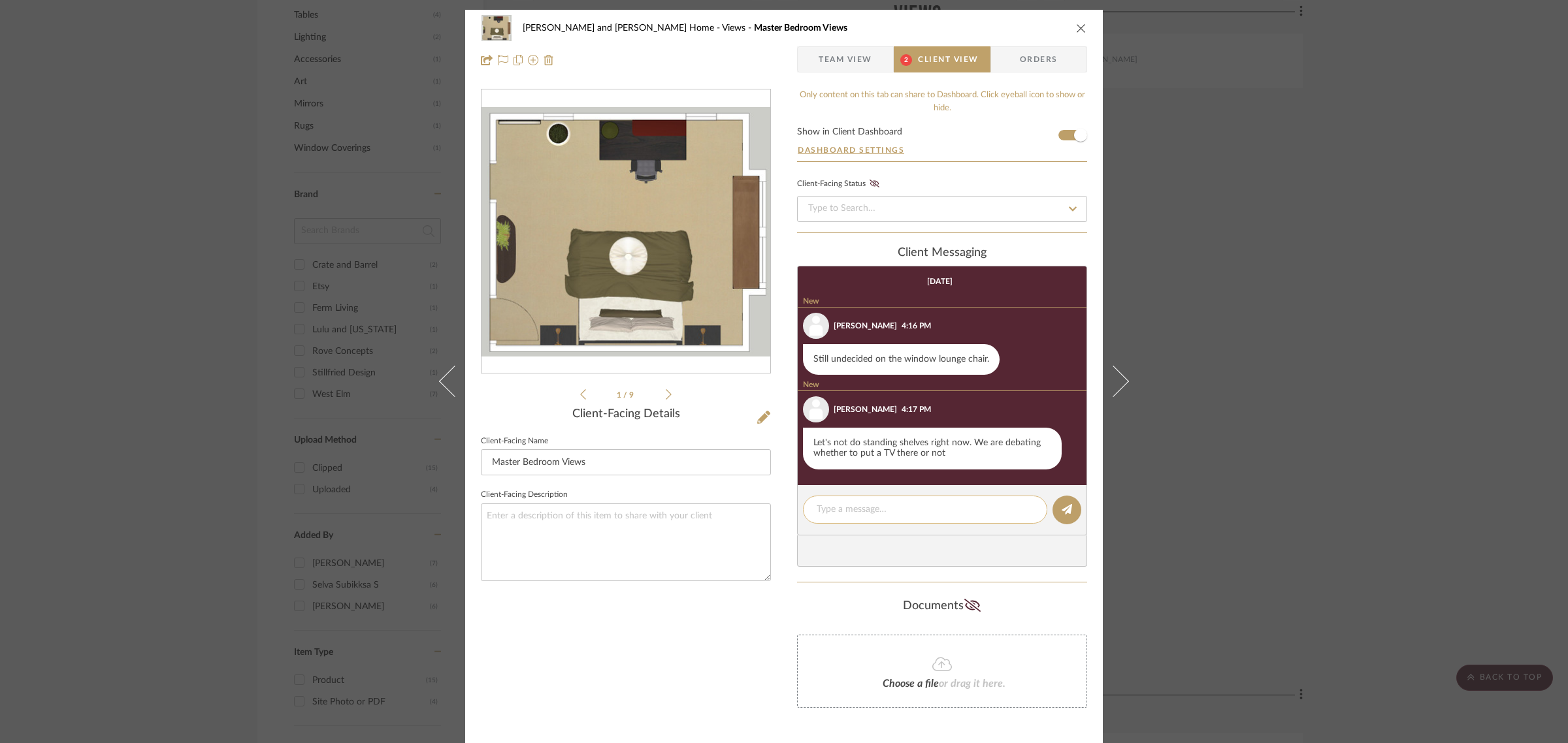
click at [892, 508] on textarea at bounding box center [925, 510] width 217 height 14
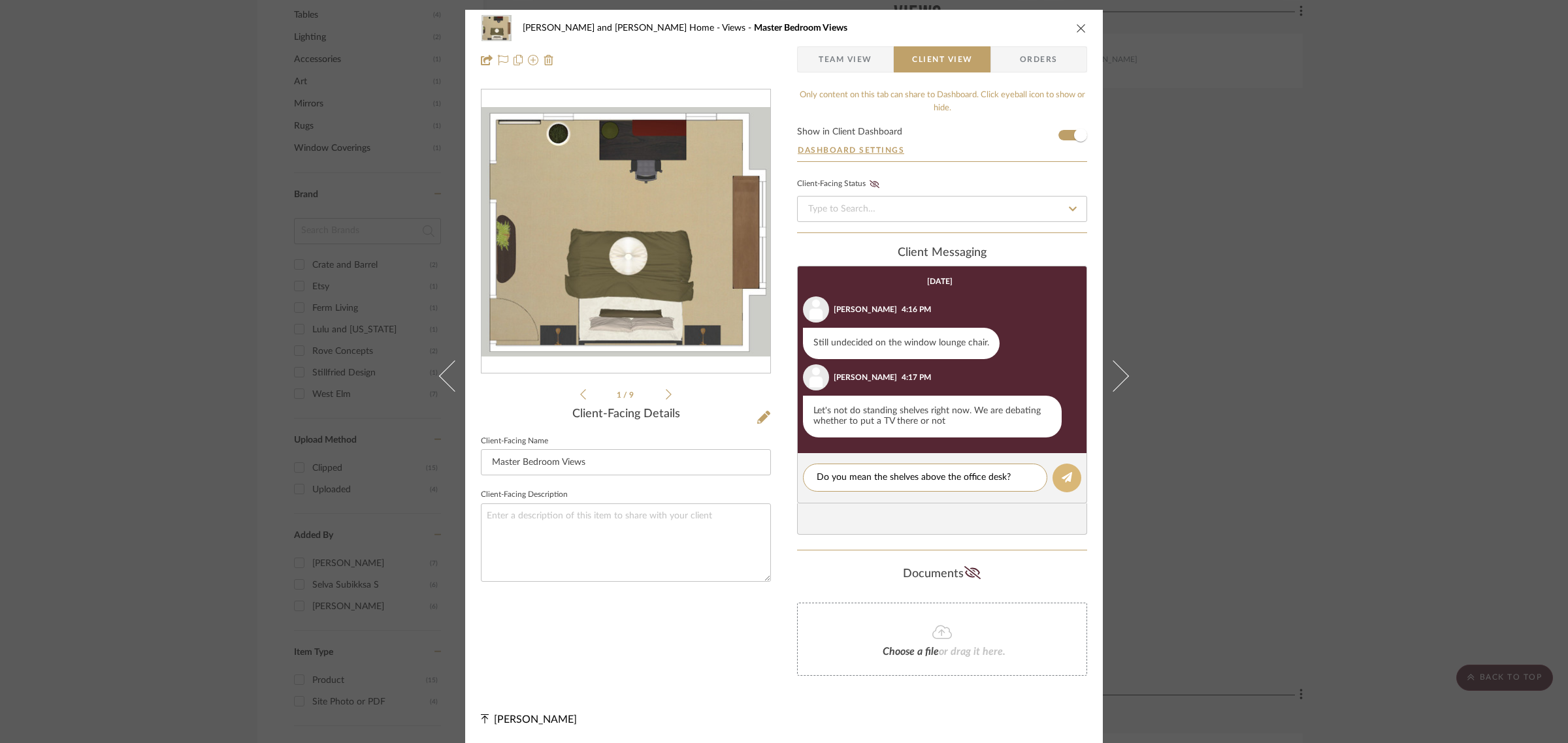
type textarea "Do you mean the shelves above the office desk?"
click at [1052, 475] on button at bounding box center [1066, 478] width 29 height 29
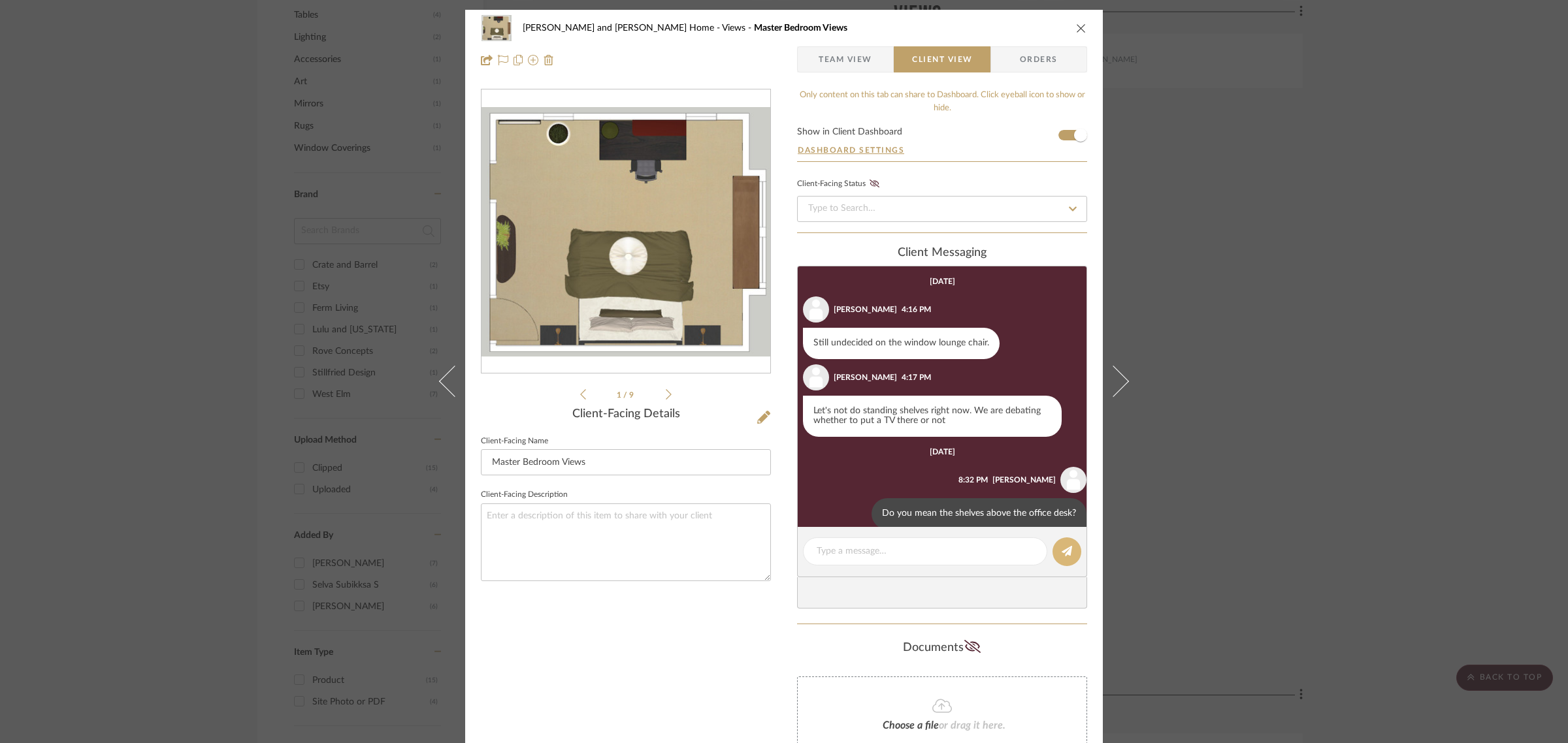
scroll to position [20, 0]
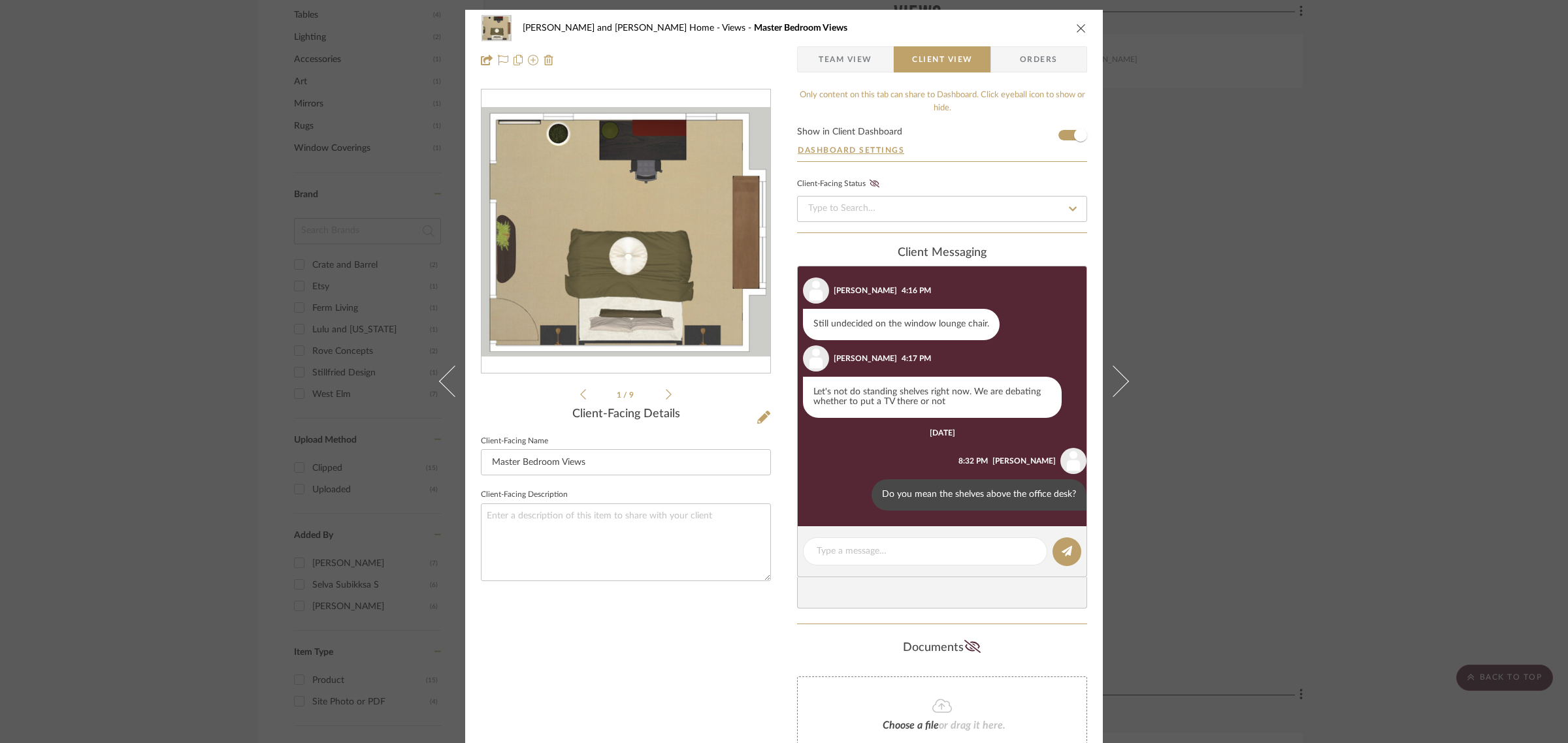
click at [1318, 475] on div "Sharika and Ashish Home Views Master Bedroom Views Team View Client View Orders…" at bounding box center [784, 372] width 1568 height 743
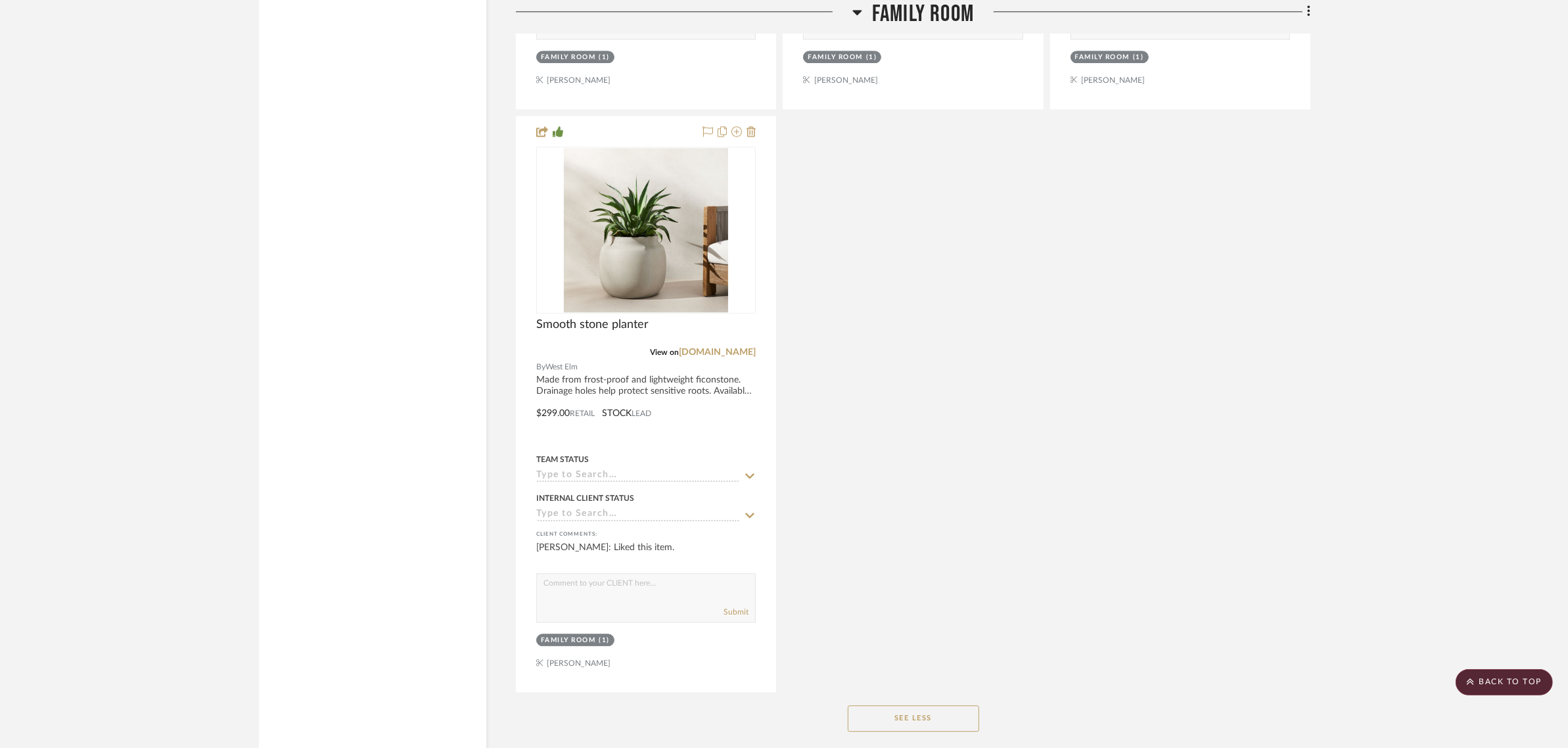
scroll to position [3863, 0]
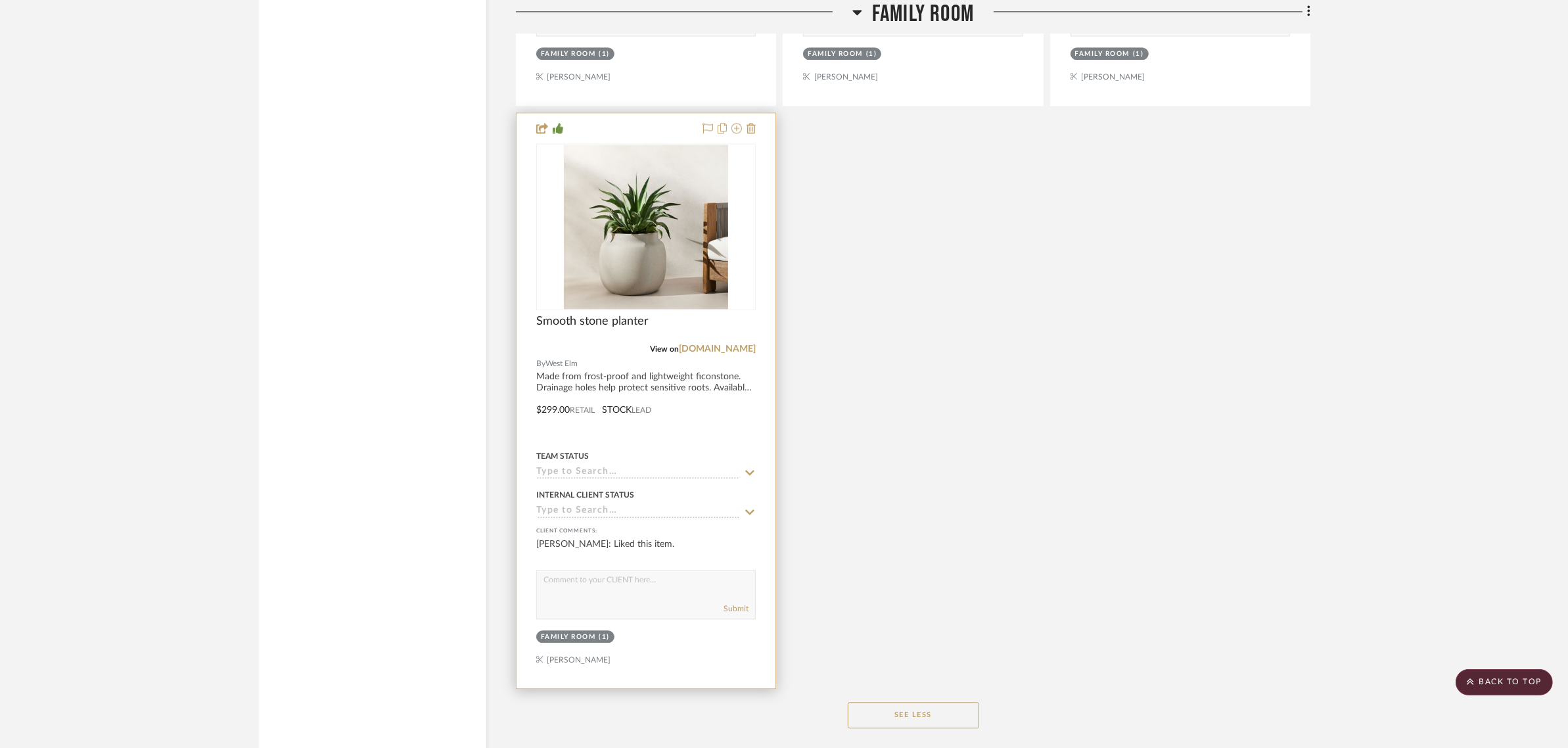
click at [566, 571] on textarea at bounding box center [646, 584] width 218 height 25
type textarea "I will take the planter out of the project since you haven't decided if you wan…"
click at [740, 603] on button "Submit" at bounding box center [736, 608] width 25 height 11
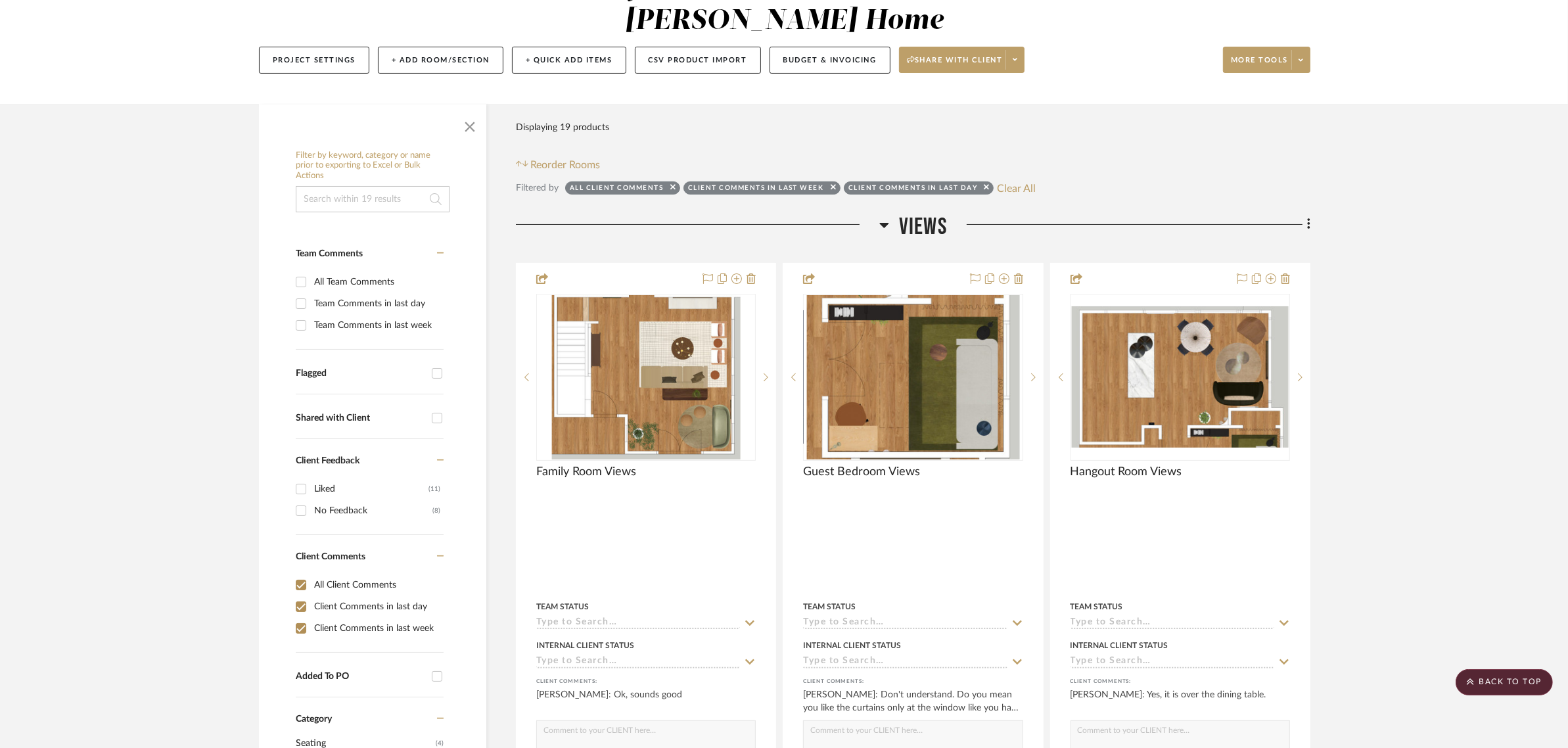
scroll to position [0, 0]
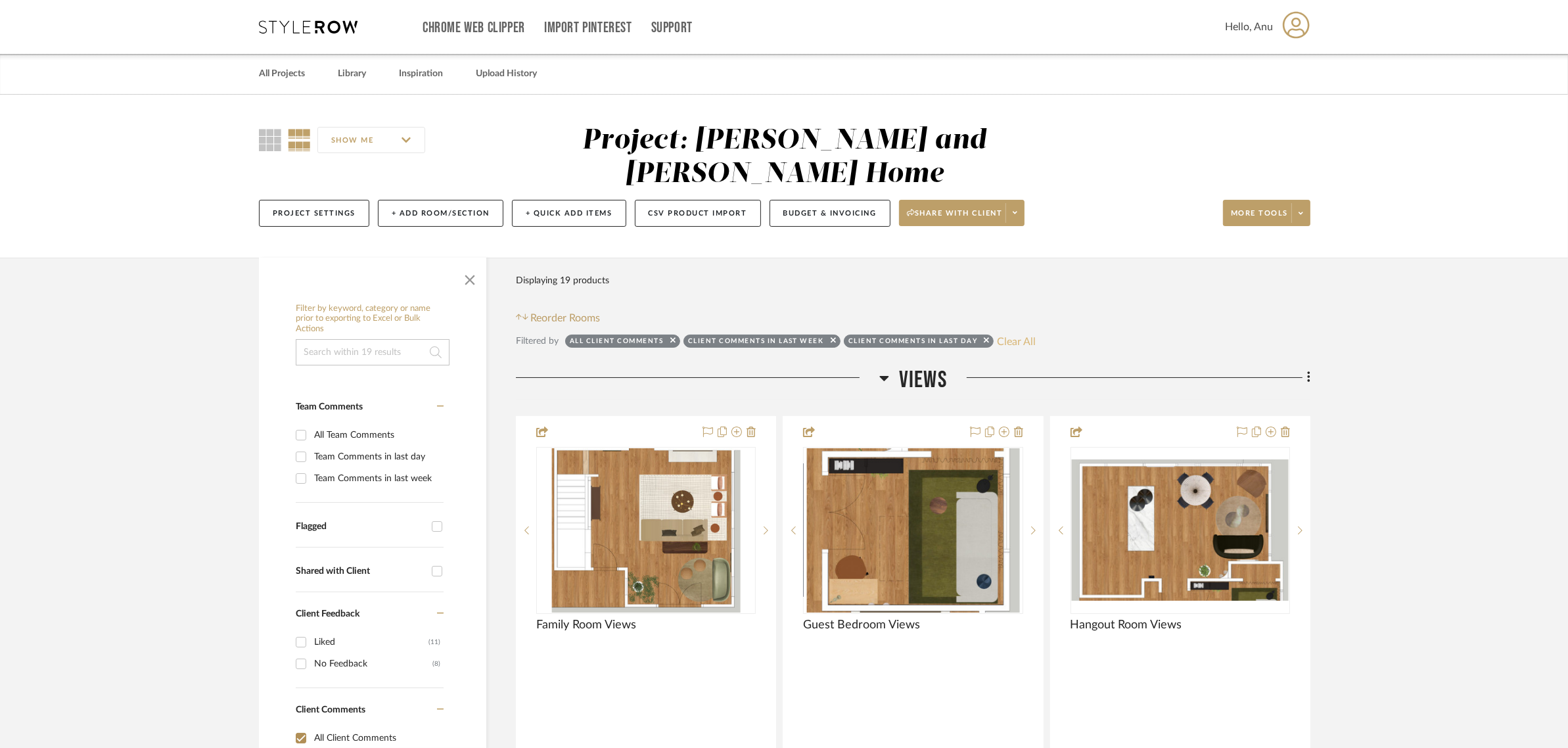
click at [1027, 332] on button "Clear All" at bounding box center [1016, 340] width 39 height 17
checkbox input "false"
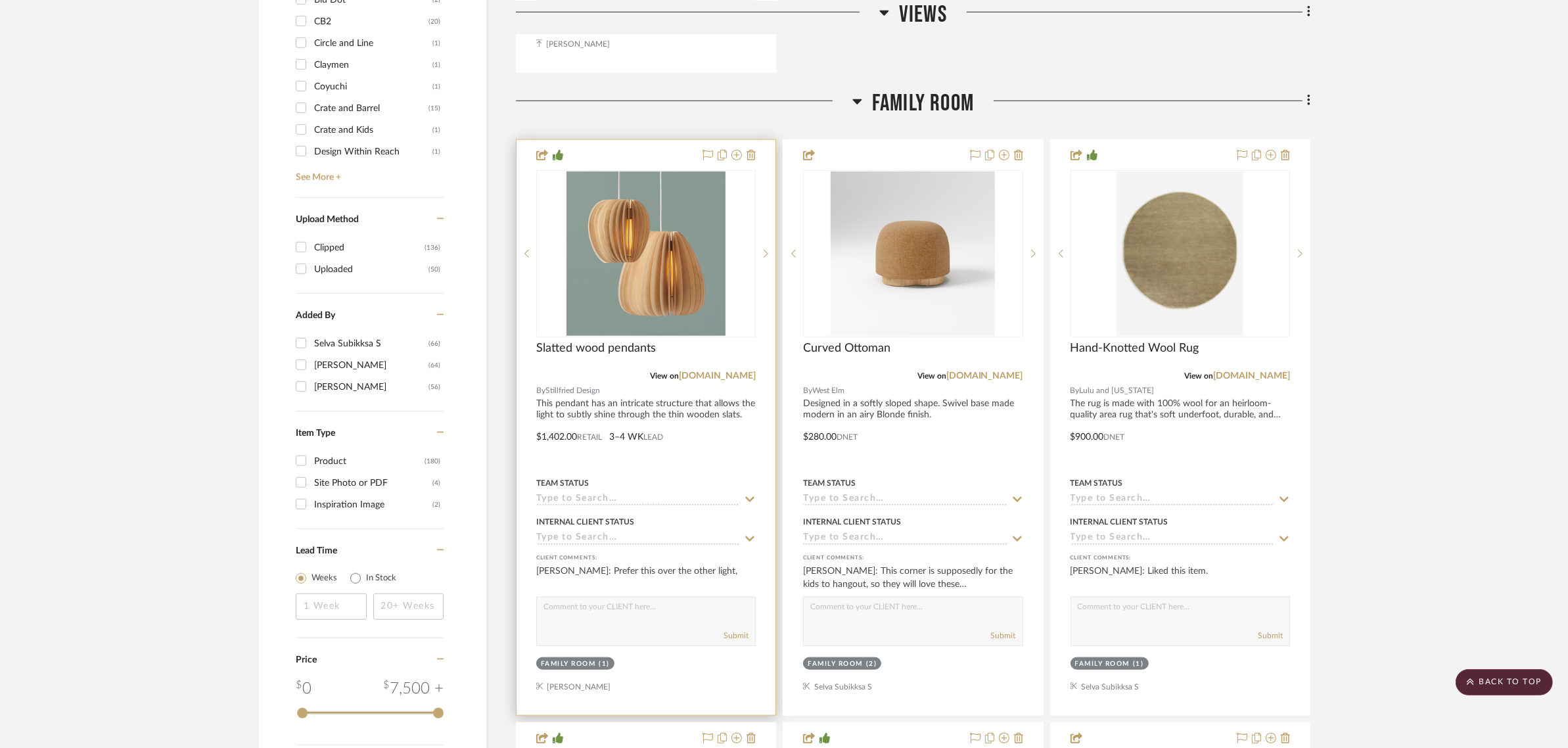
scroll to position [1150, 0]
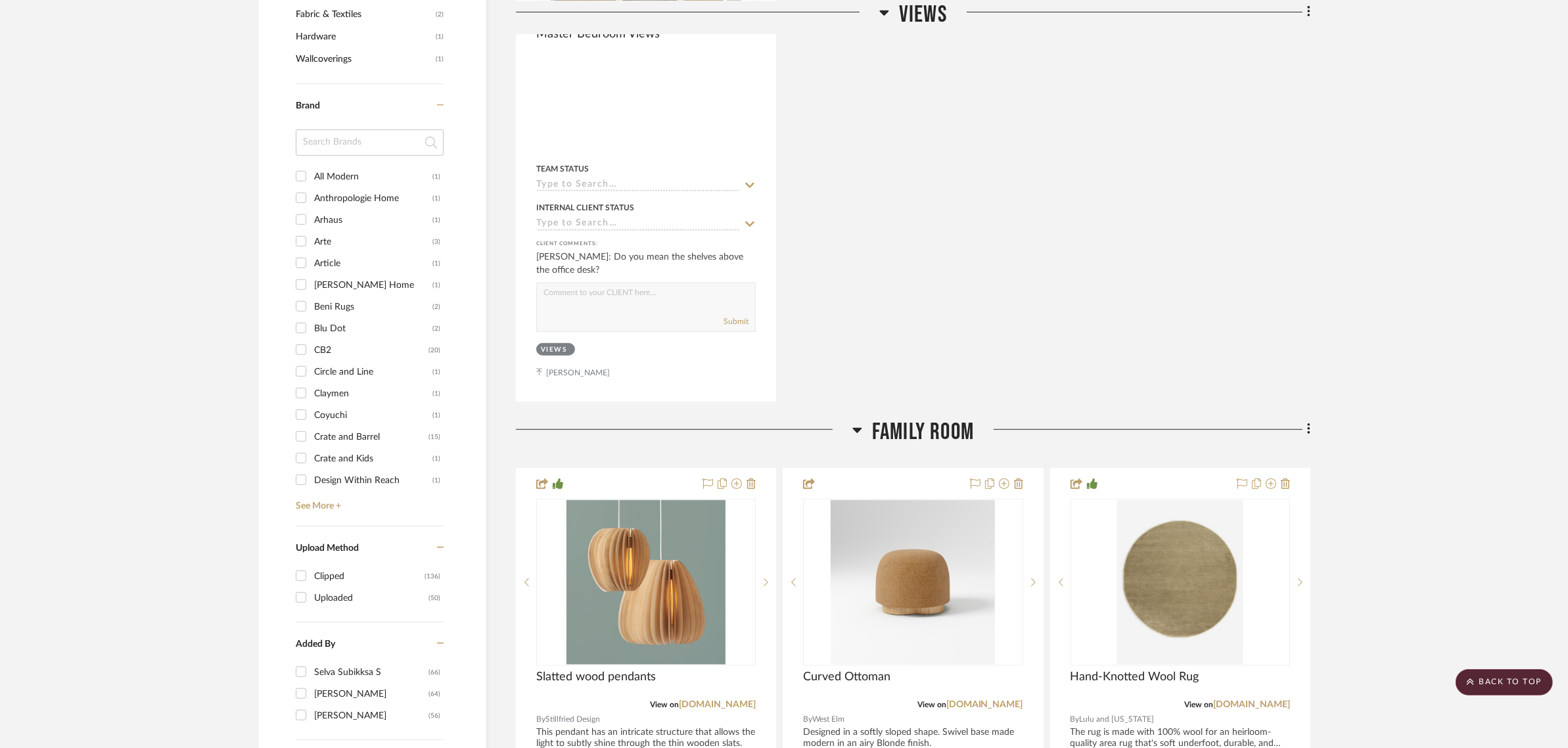
click at [858, 422] on icon at bounding box center [857, 430] width 10 height 16
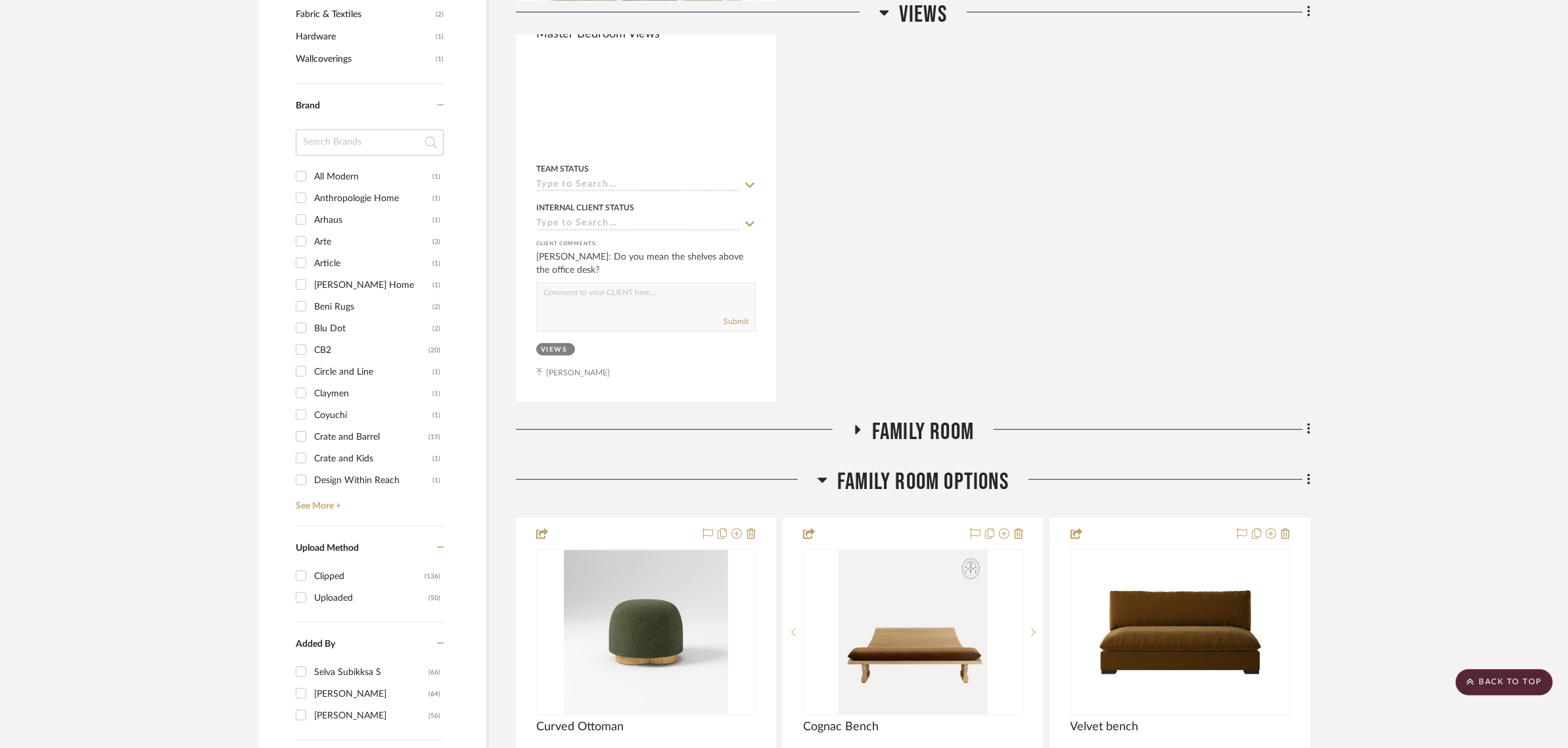
click at [818, 472] on icon at bounding box center [822, 480] width 10 height 16
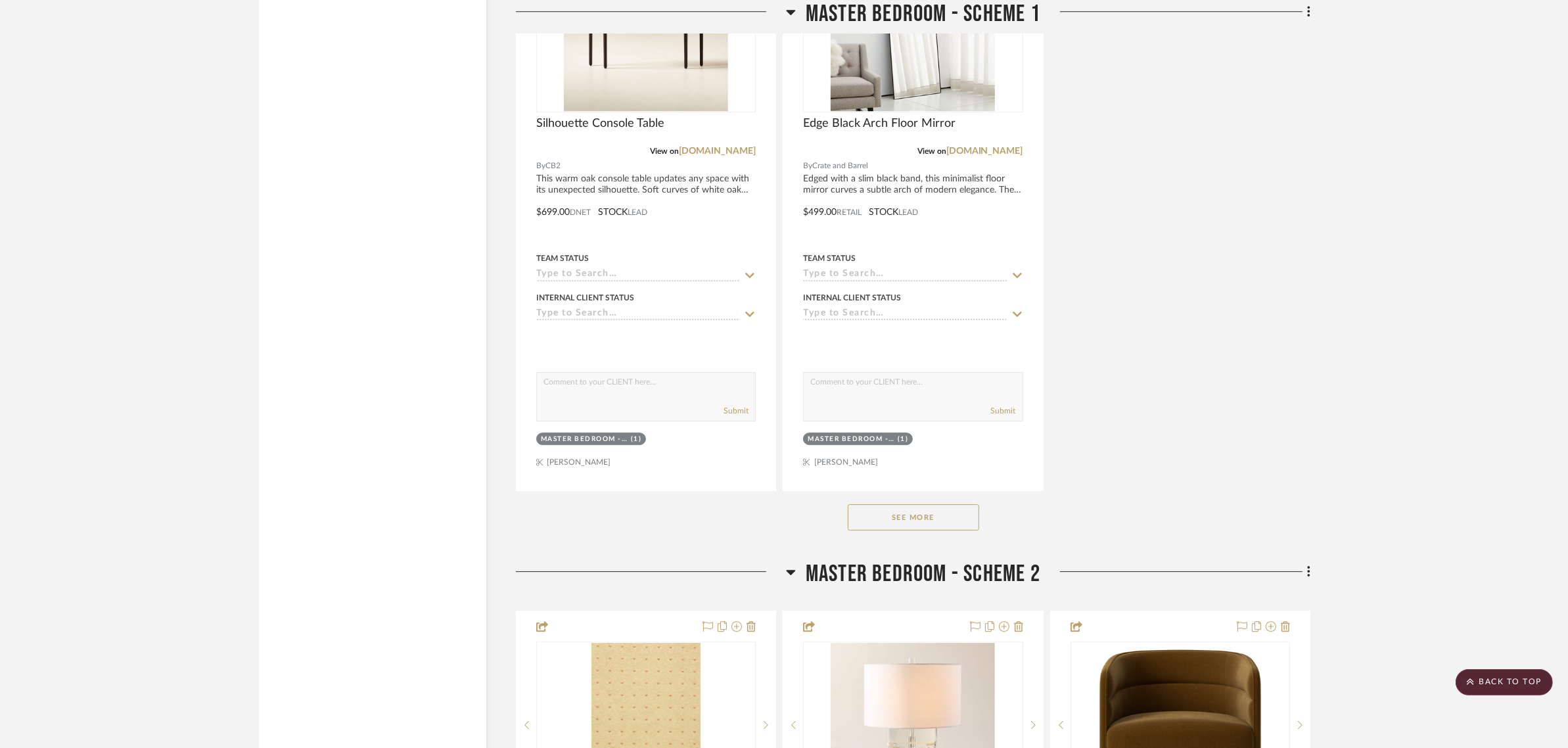
scroll to position [4850, 0]
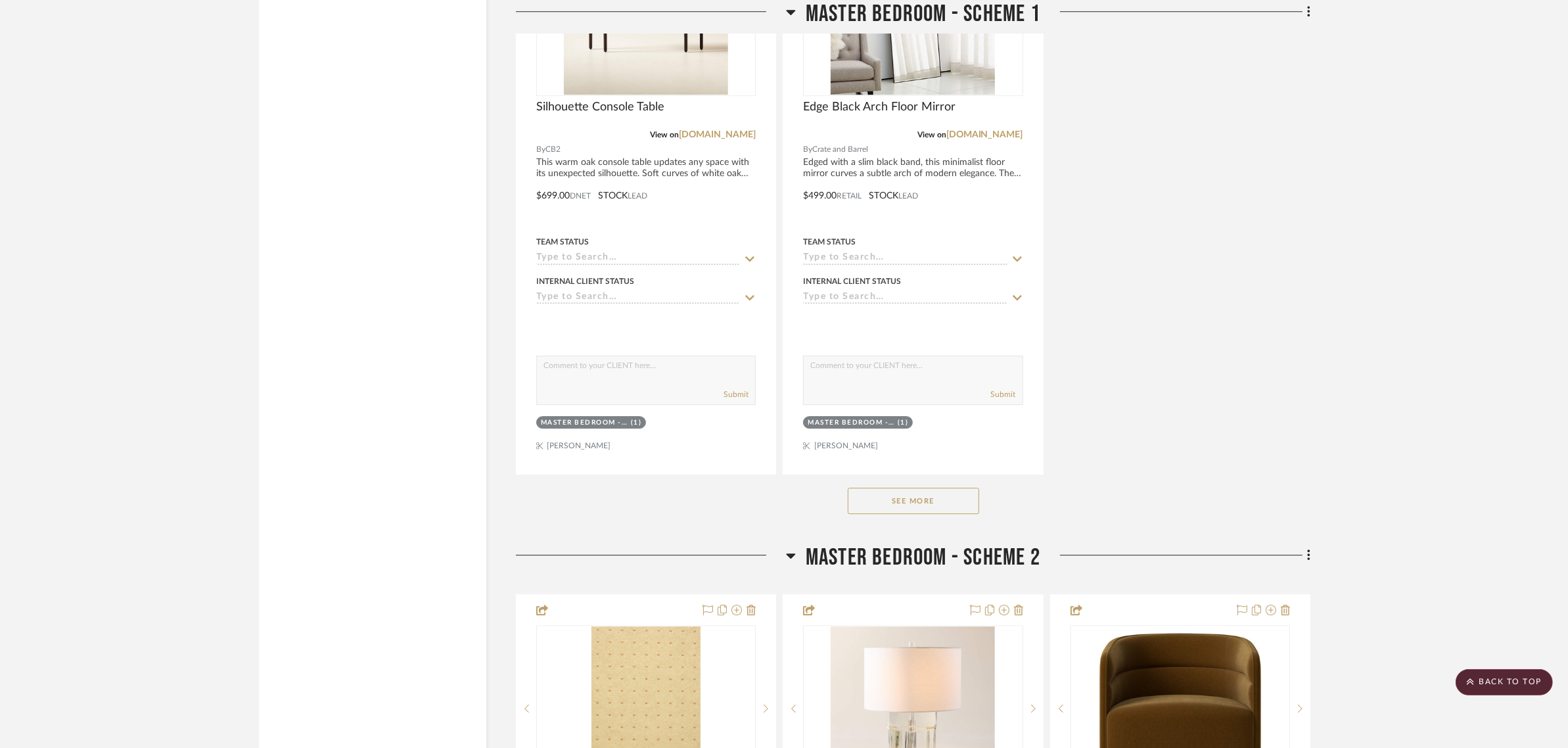
click at [935, 488] on button "See More" at bounding box center [913, 501] width 132 height 27
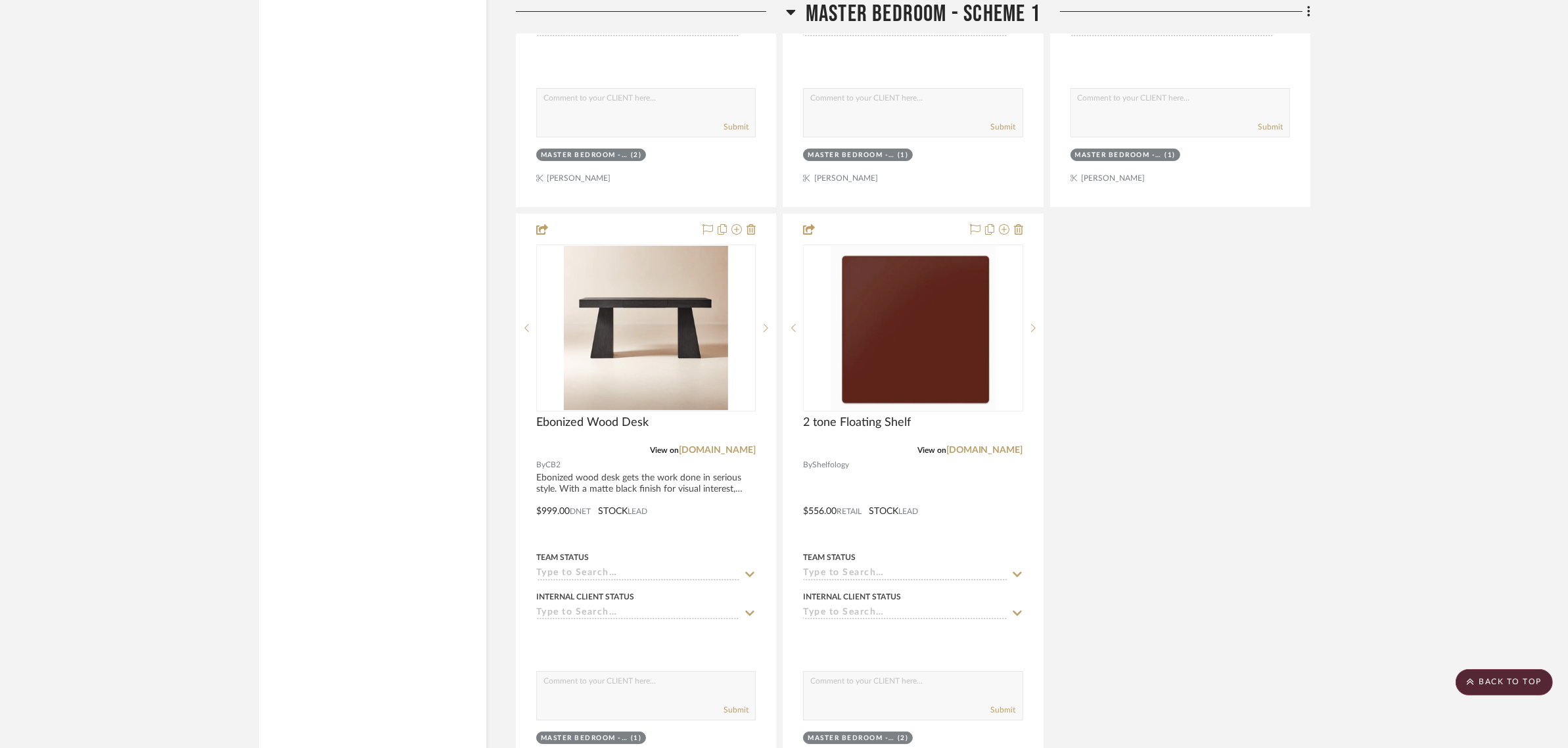
scroll to position [6329, 0]
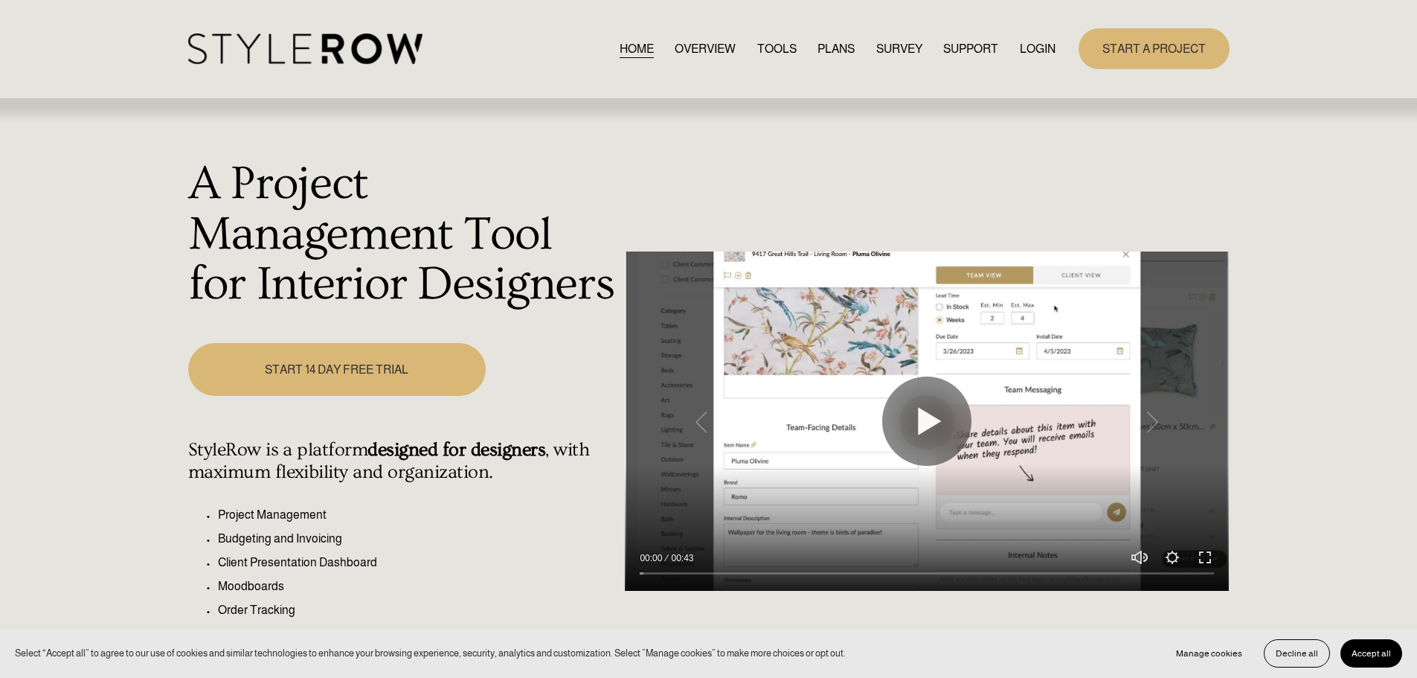
click at [1046, 42] on link "LOGIN" at bounding box center [1038, 49] width 36 height 20
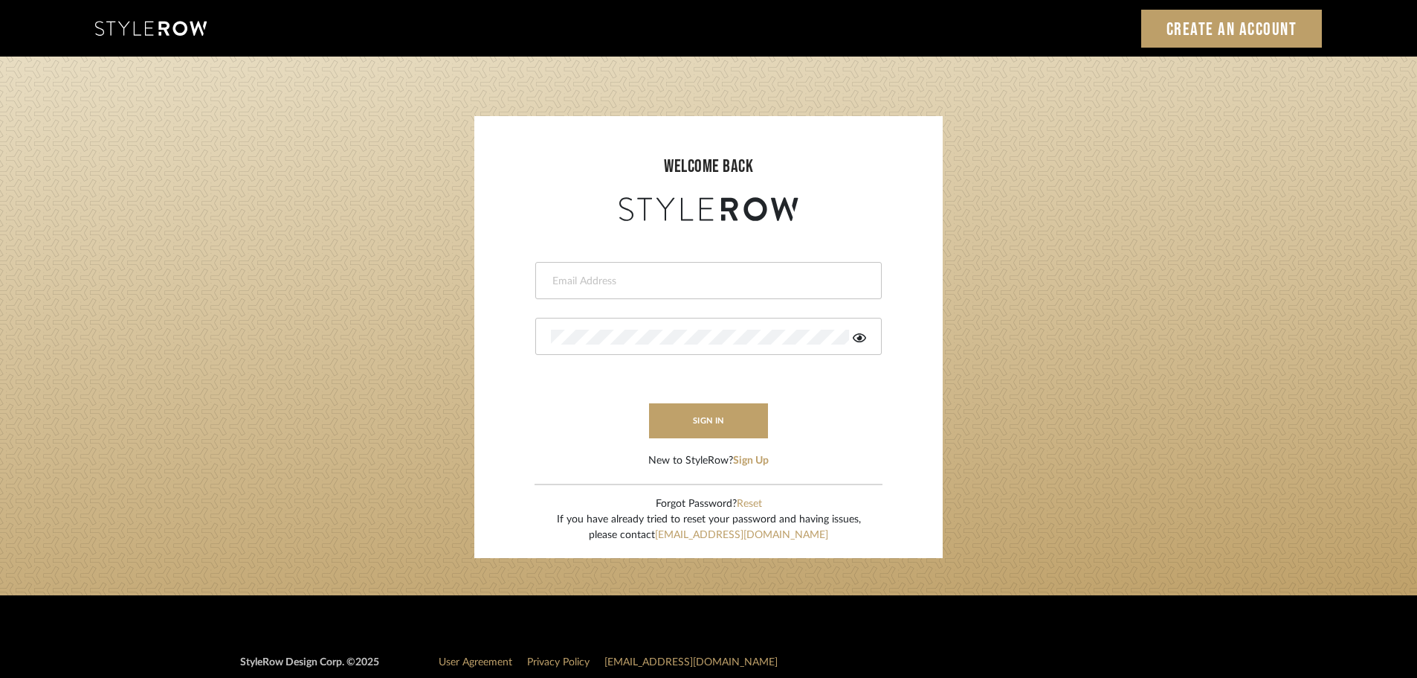
click at [586, 278] on input "email" at bounding box center [707, 281] width 312 height 15
type input "persimmon.design@outlook.com"
click at [685, 423] on button "sign in" at bounding box center [708, 420] width 119 height 35
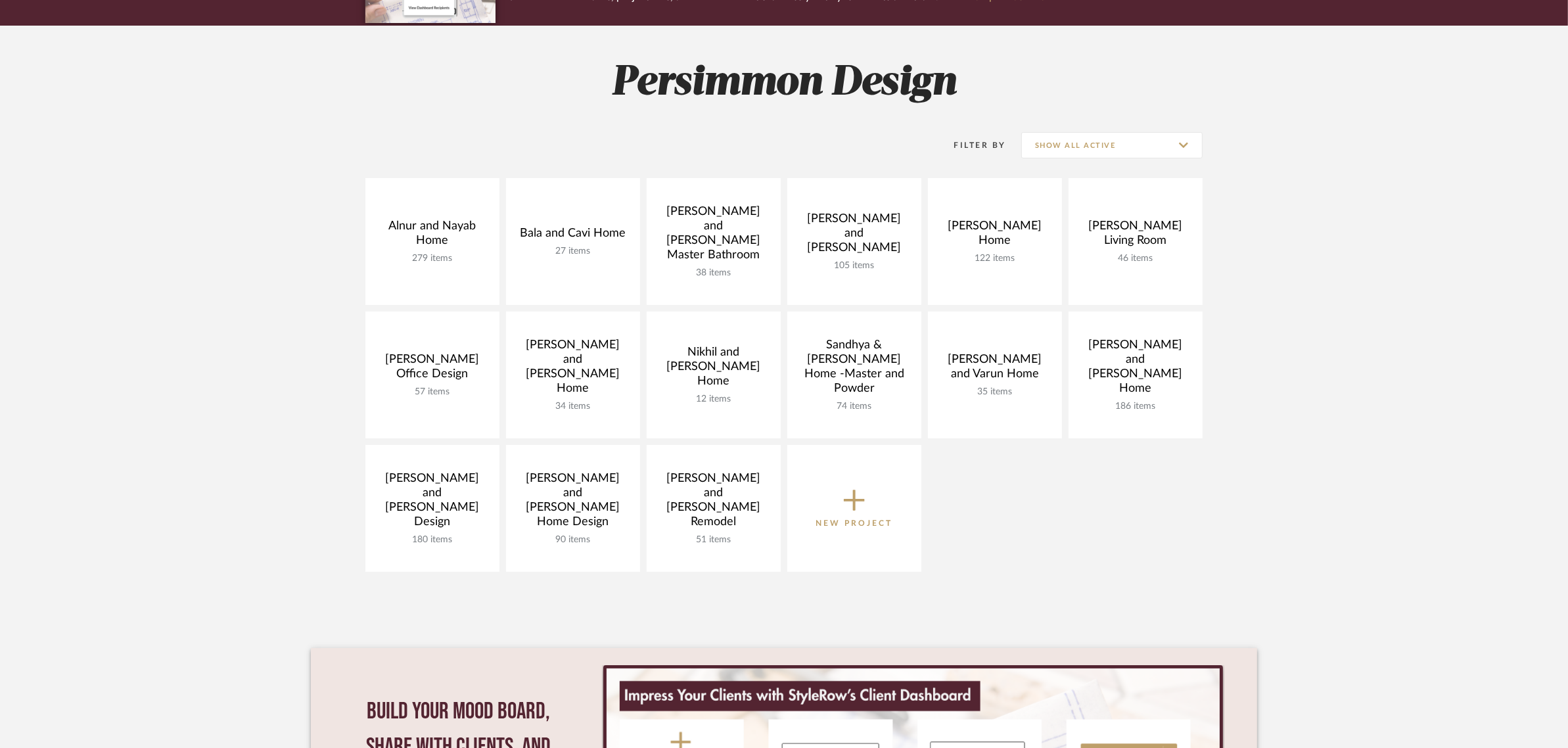
scroll to position [164, 0]
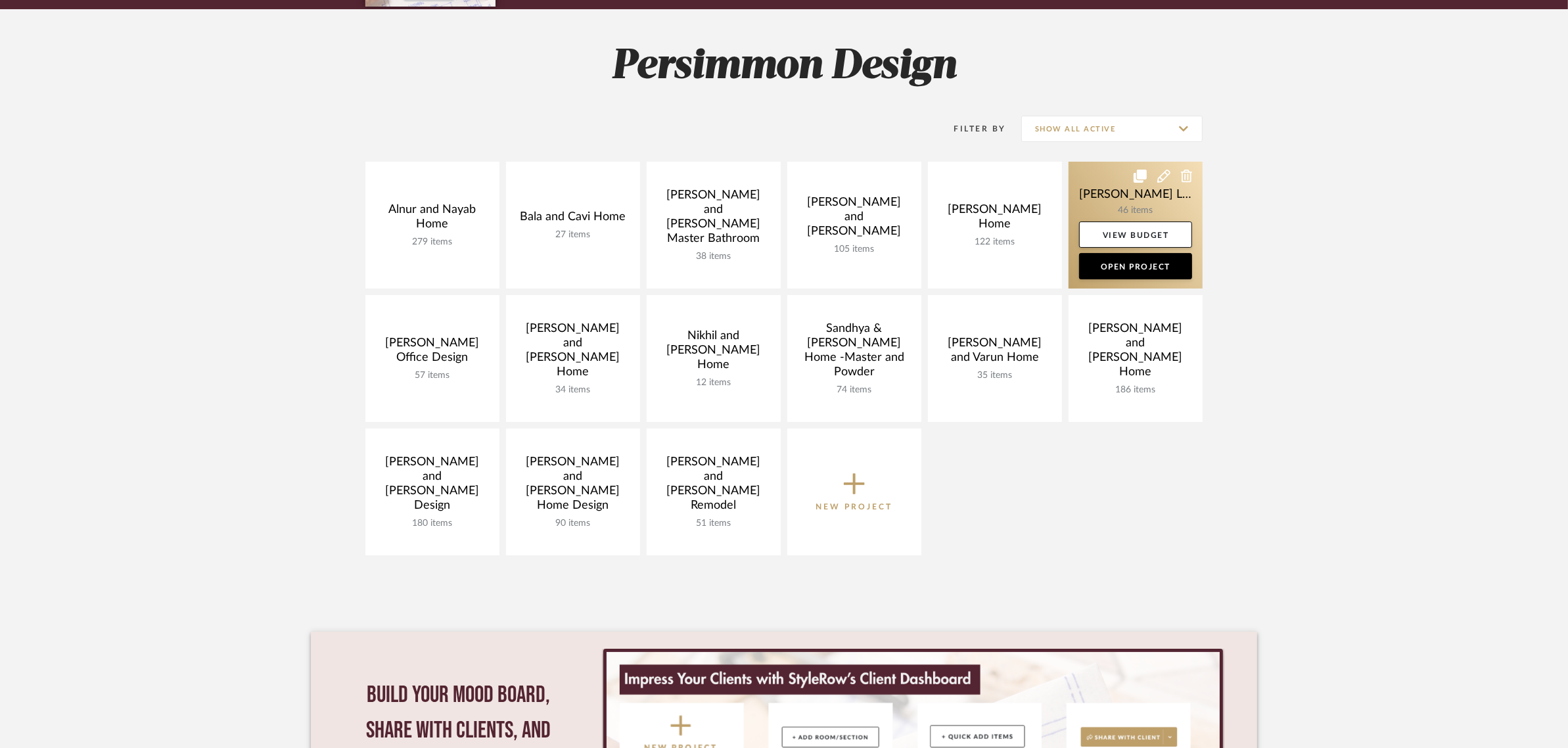
click at [1089, 198] on link at bounding box center [1136, 225] width 134 height 127
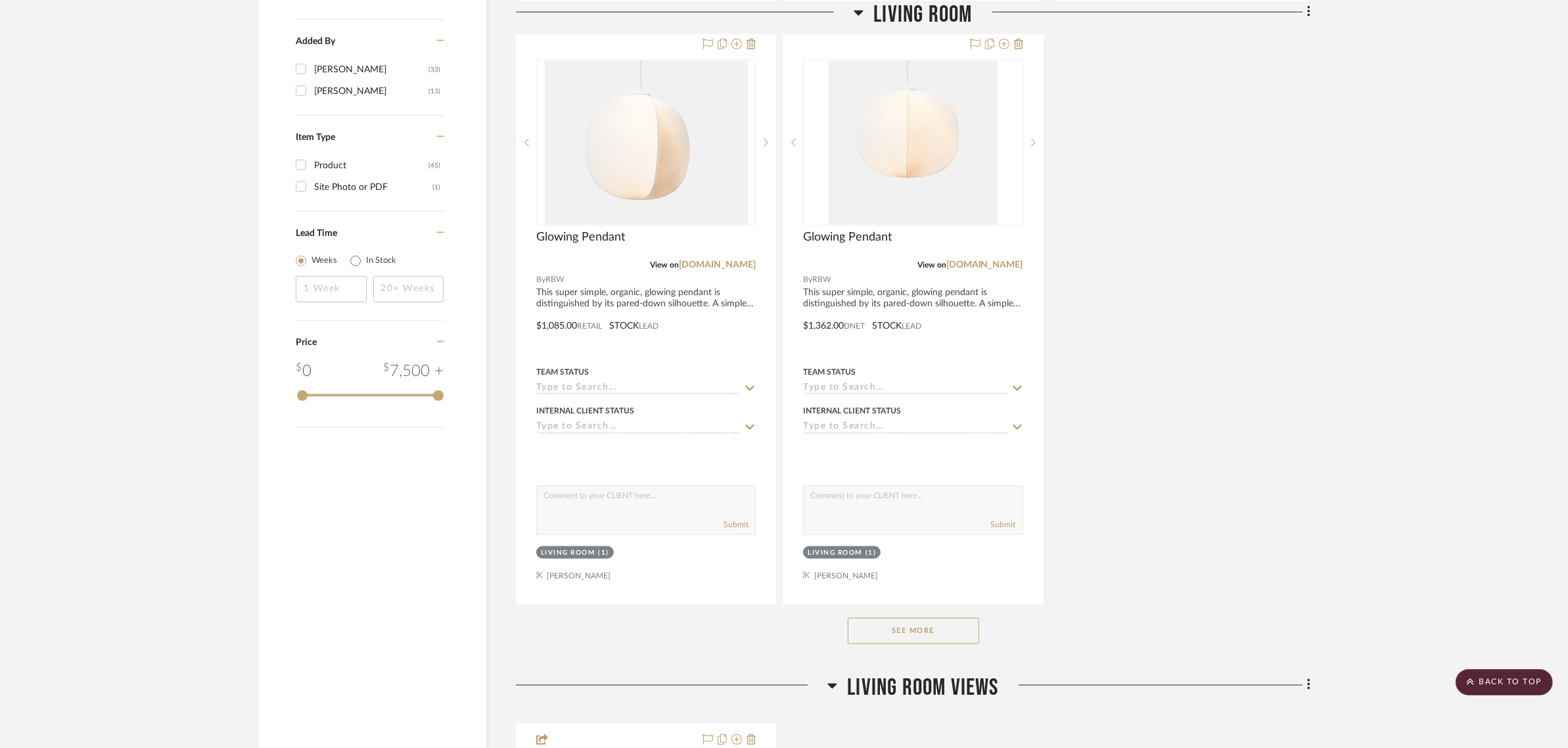
scroll to position [1561, 0]
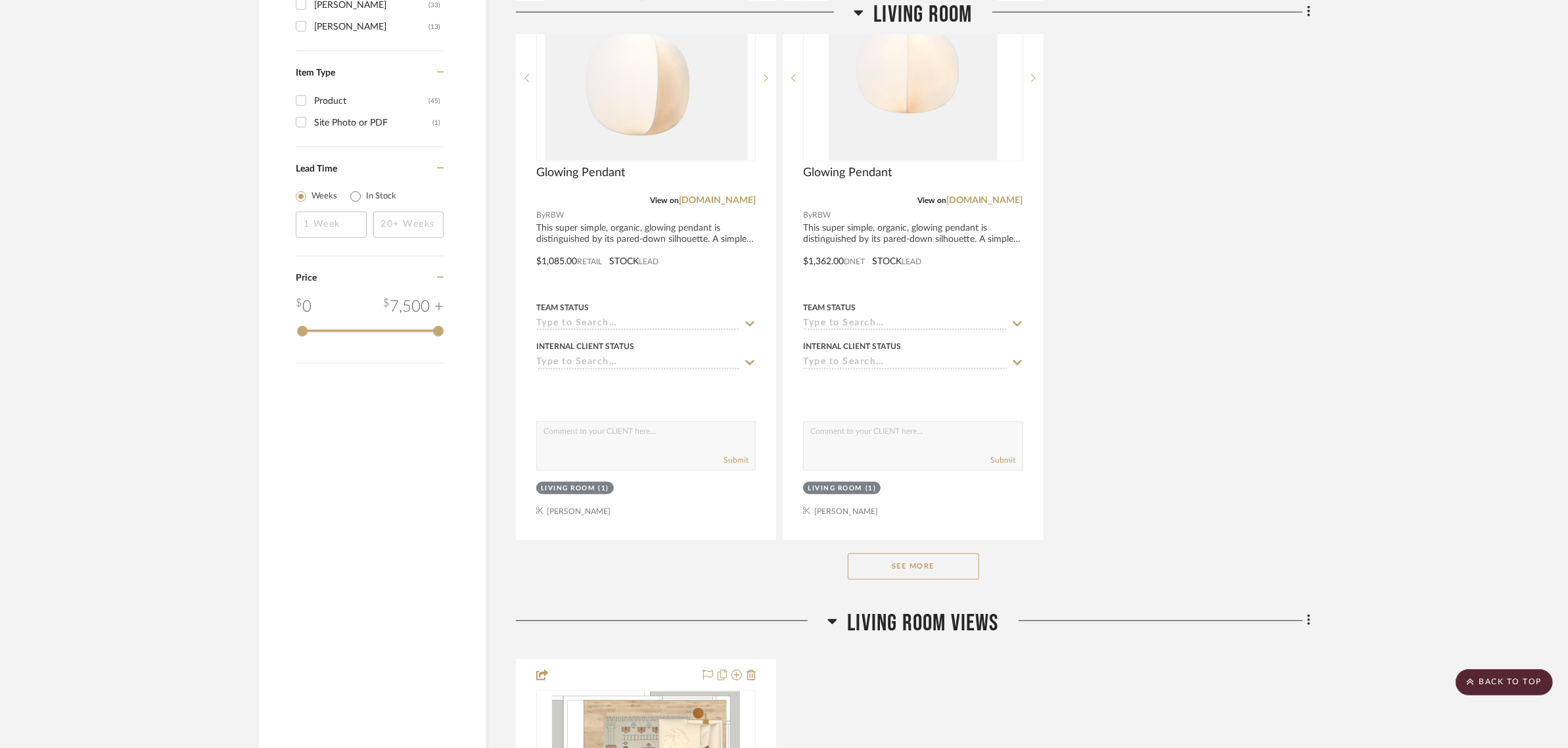
click at [862, 568] on button "See More" at bounding box center [913, 567] width 132 height 27
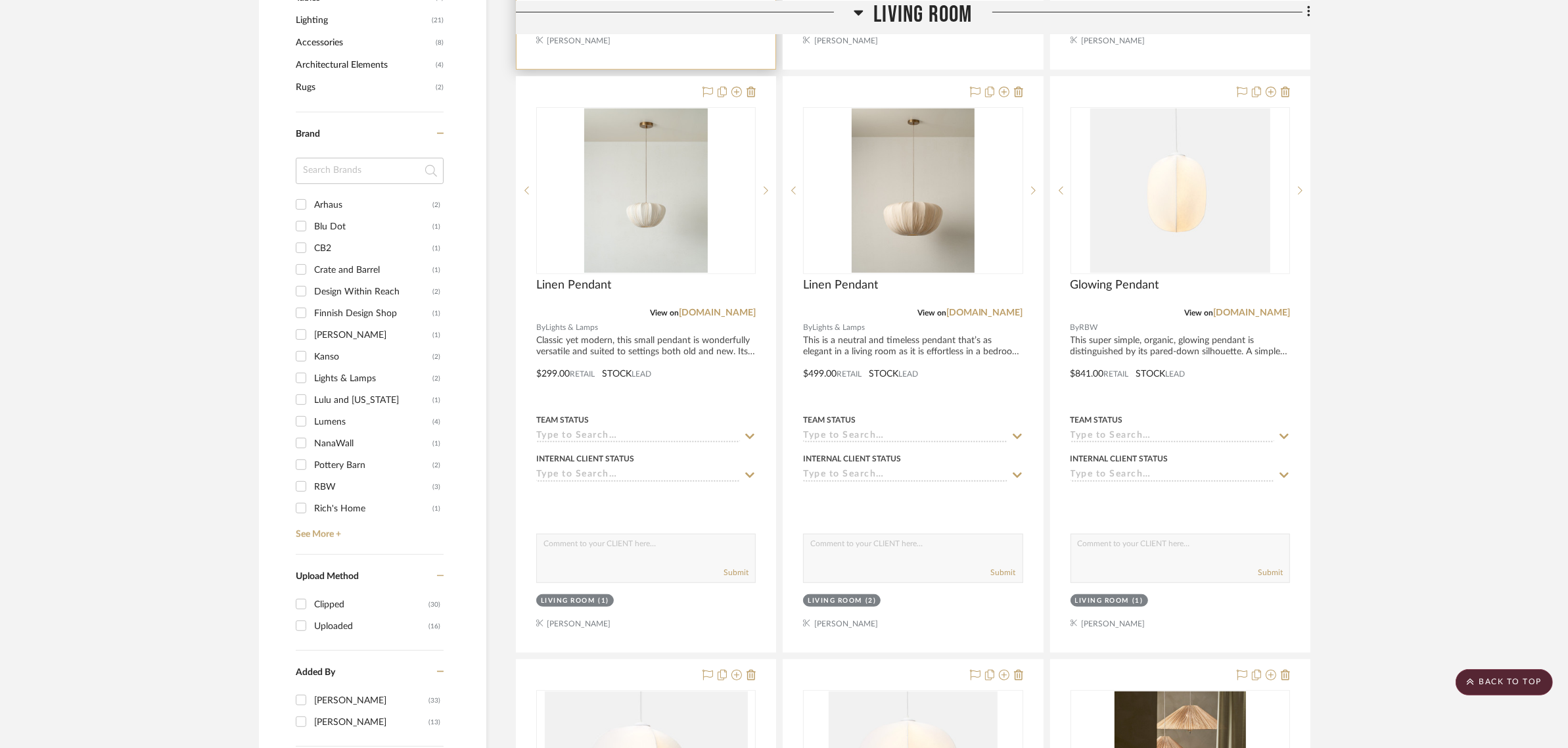
scroll to position [822, 0]
